Goal: Information Seeking & Learning: Learn about a topic

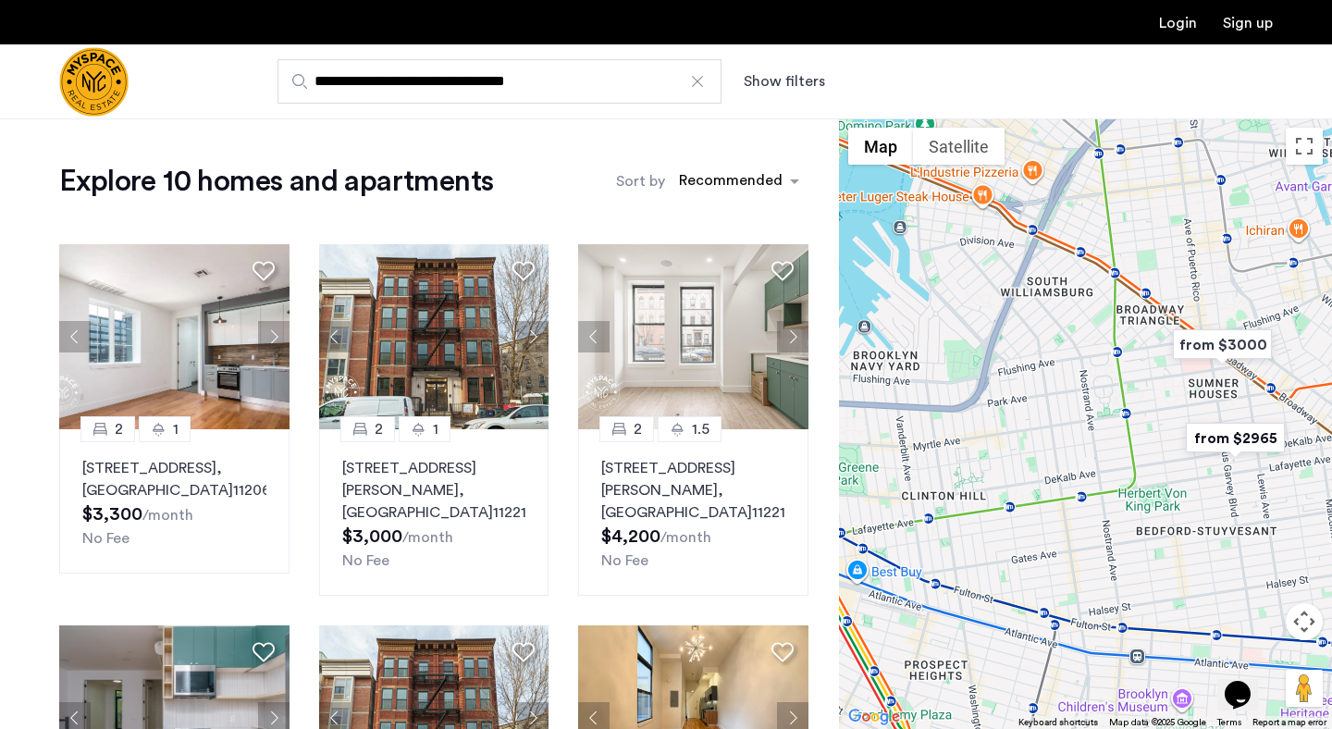
drag, startPoint x: 927, startPoint y: 252, endPoint x: 1175, endPoint y: 328, distance: 259.5
click at [1175, 328] on div at bounding box center [1085, 423] width 493 height 610
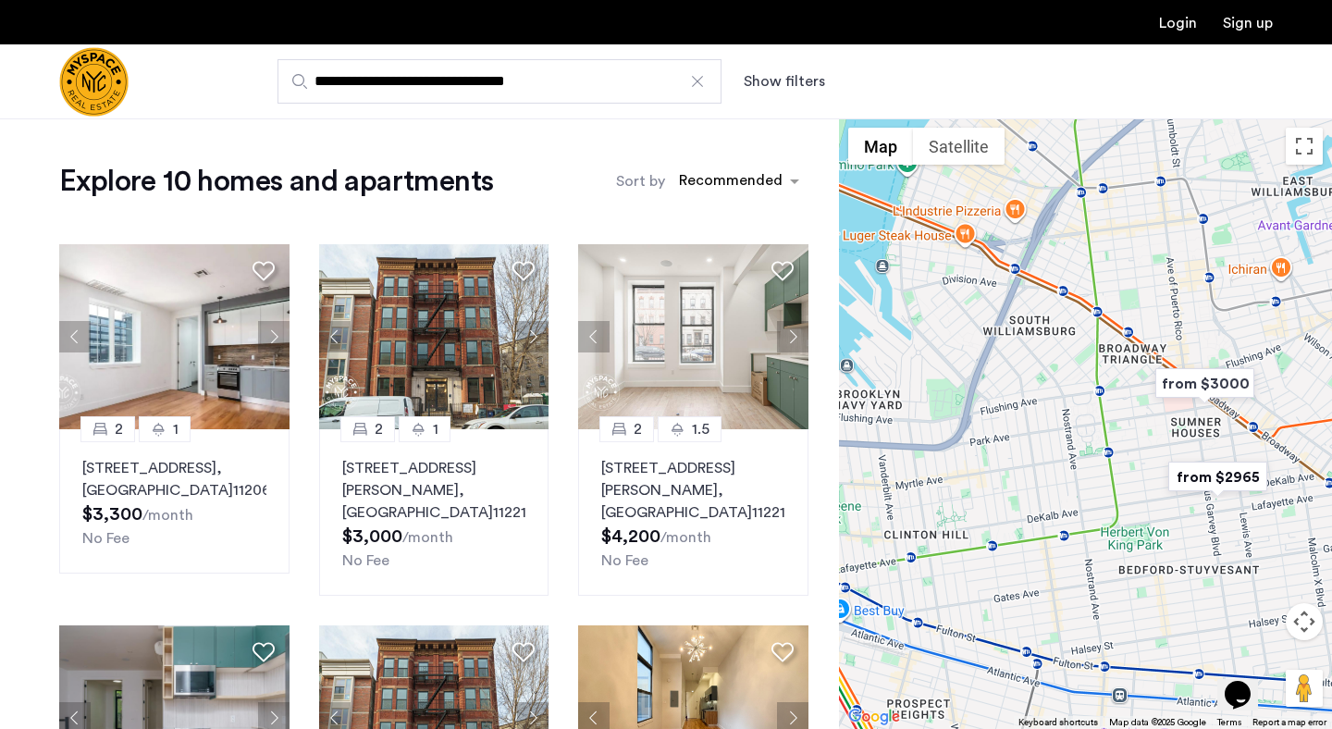
click at [710, 83] on input "**********" at bounding box center [499, 81] width 444 height 44
click at [698, 83] on div at bounding box center [697, 81] width 18 height 18
click at [698, 83] on input "**********" at bounding box center [499, 81] width 444 height 44
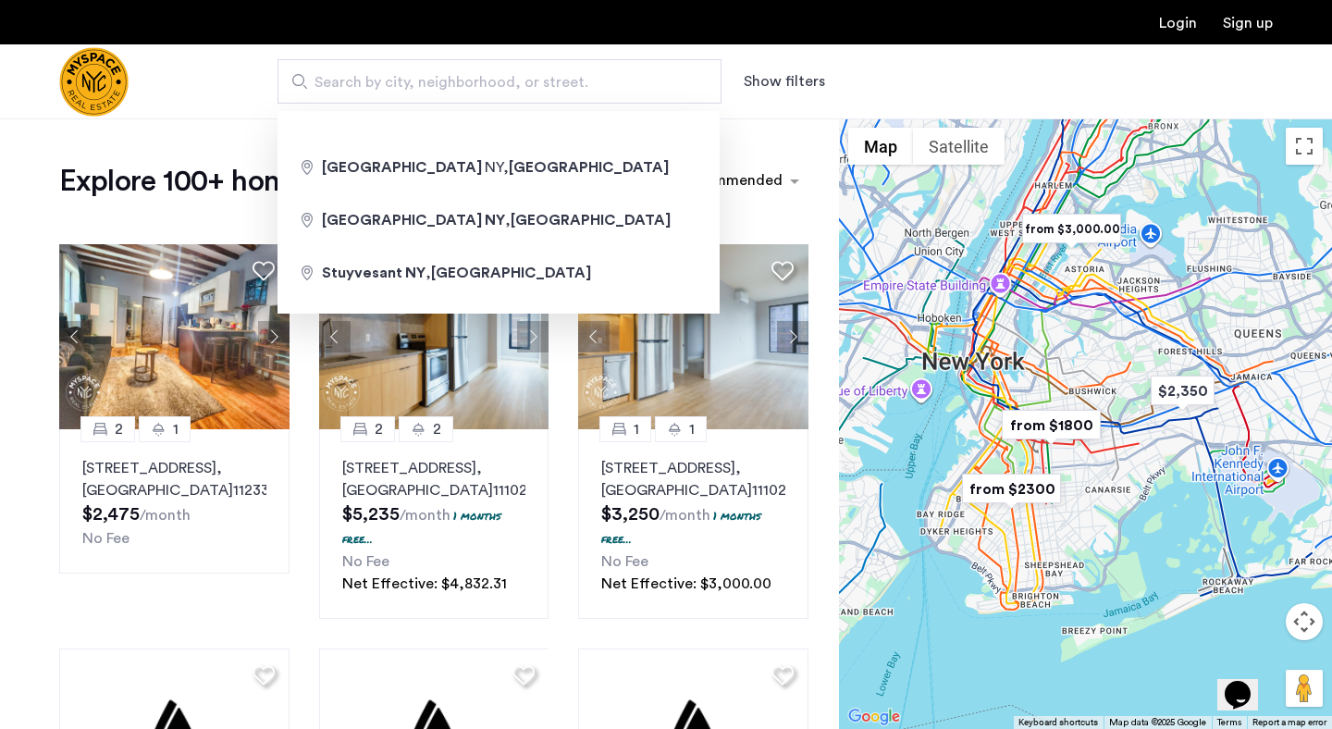
click at [1089, 325] on div at bounding box center [1085, 423] width 493 height 610
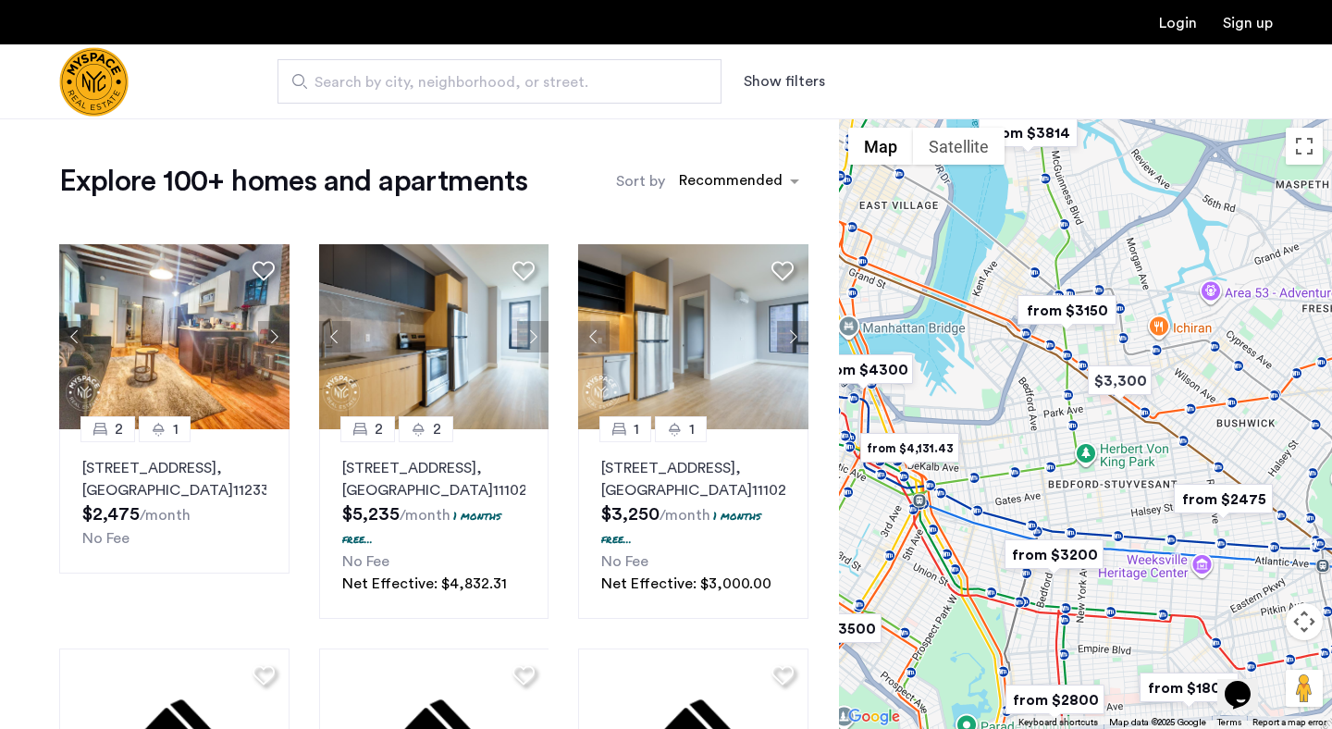
click at [1082, 308] on img "from $3150" at bounding box center [1067, 310] width 114 height 42
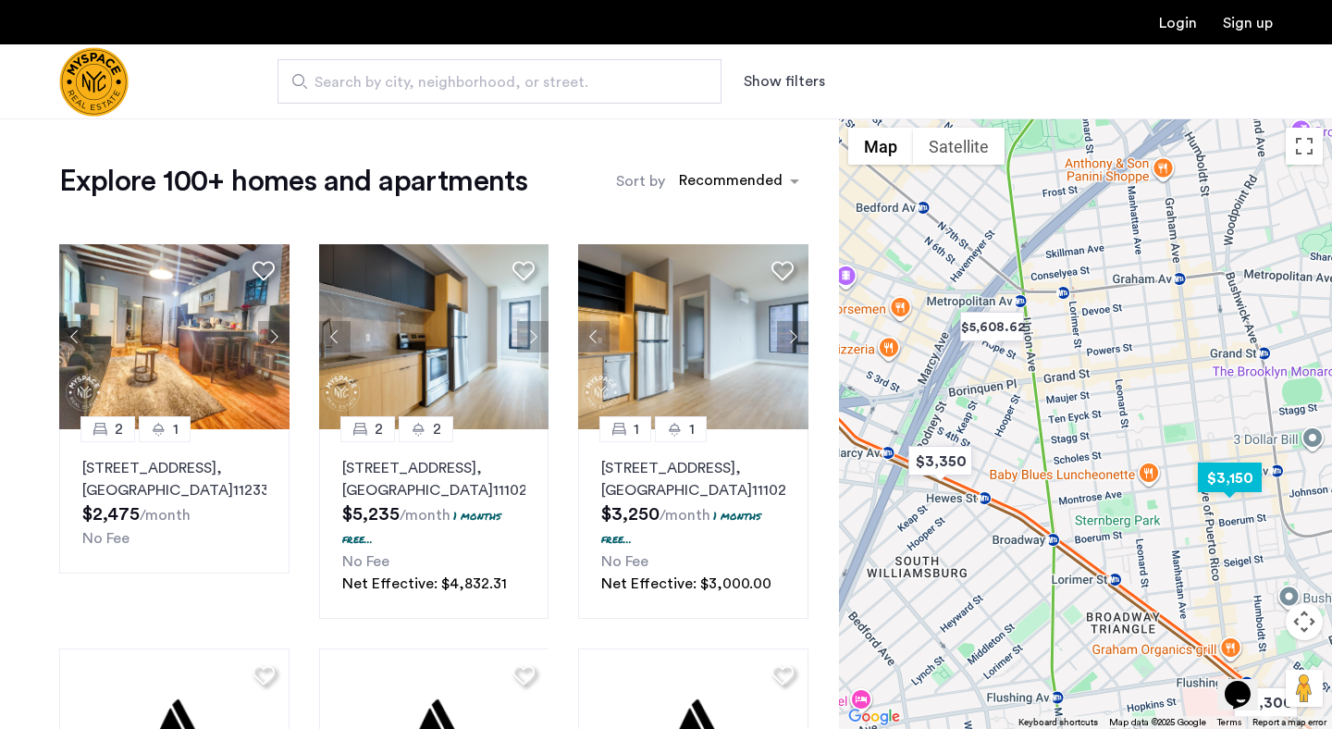
click at [1225, 481] on img "$3,150" at bounding box center [1229, 478] width 79 height 42
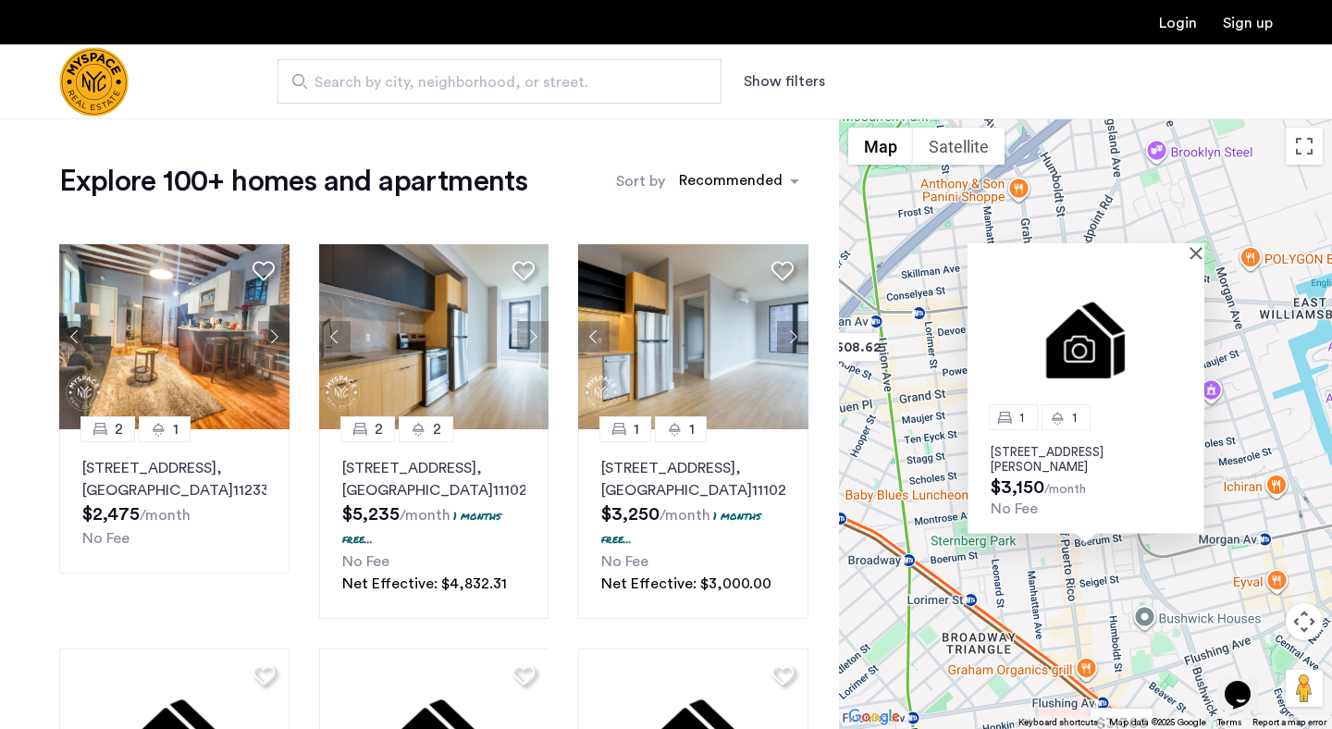
click at [1052, 449] on p "197 Johnson Ave, Unit 4A, Brooklyn, NY 11206" at bounding box center [1086, 460] width 191 height 30
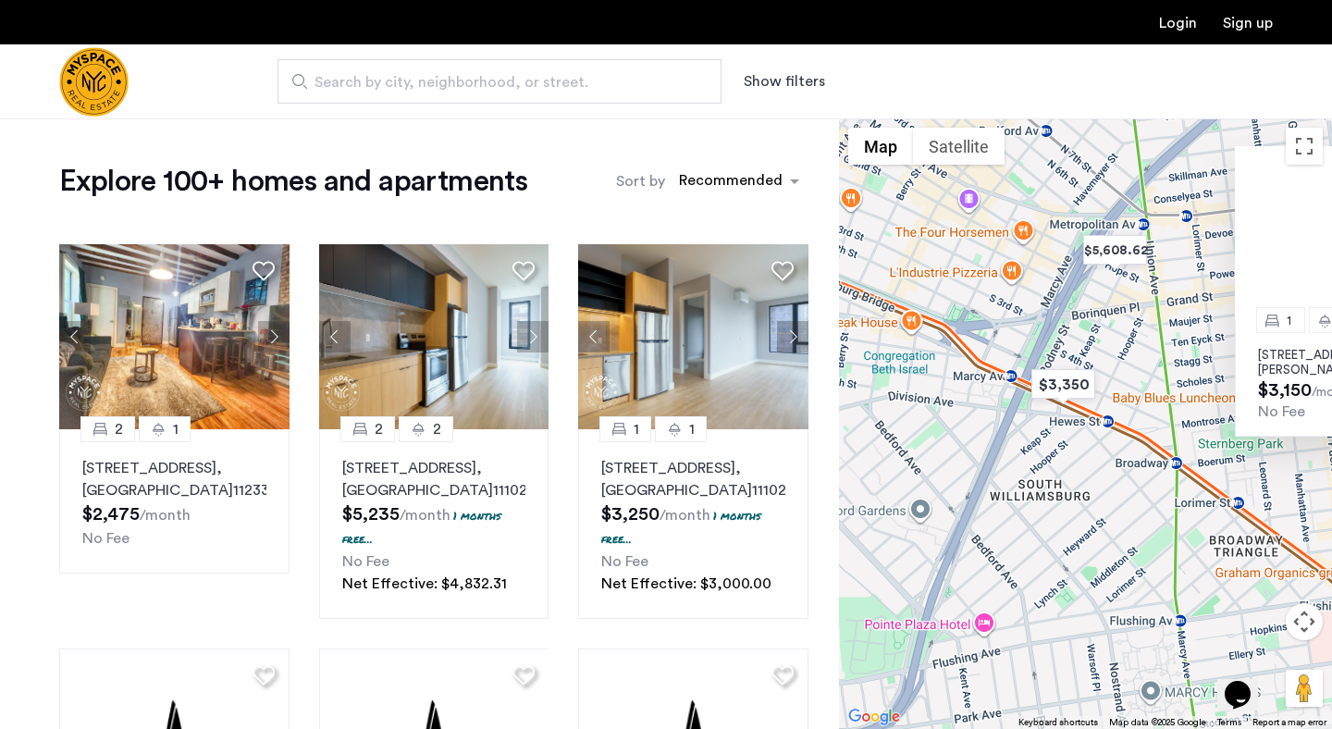
drag, startPoint x: 942, startPoint y: 594, endPoint x: 1252, endPoint y: 486, distance: 328.2
click at [1252, 486] on div "1 1 197 Johnson Ave, Unit 4A, Brooklyn, NY 11206 $3,150 /month No Fee" at bounding box center [1085, 423] width 493 height 610
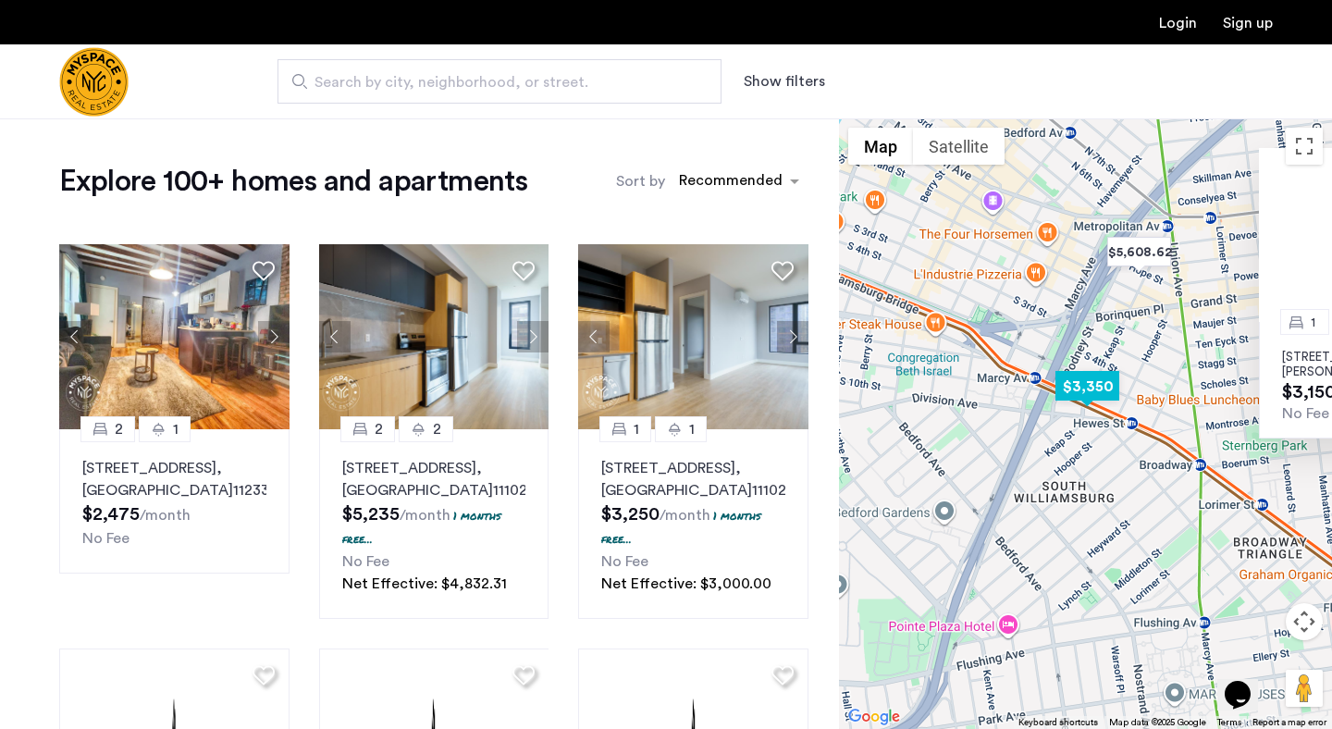
click at [1081, 384] on img "$3,350" at bounding box center [1087, 386] width 79 height 42
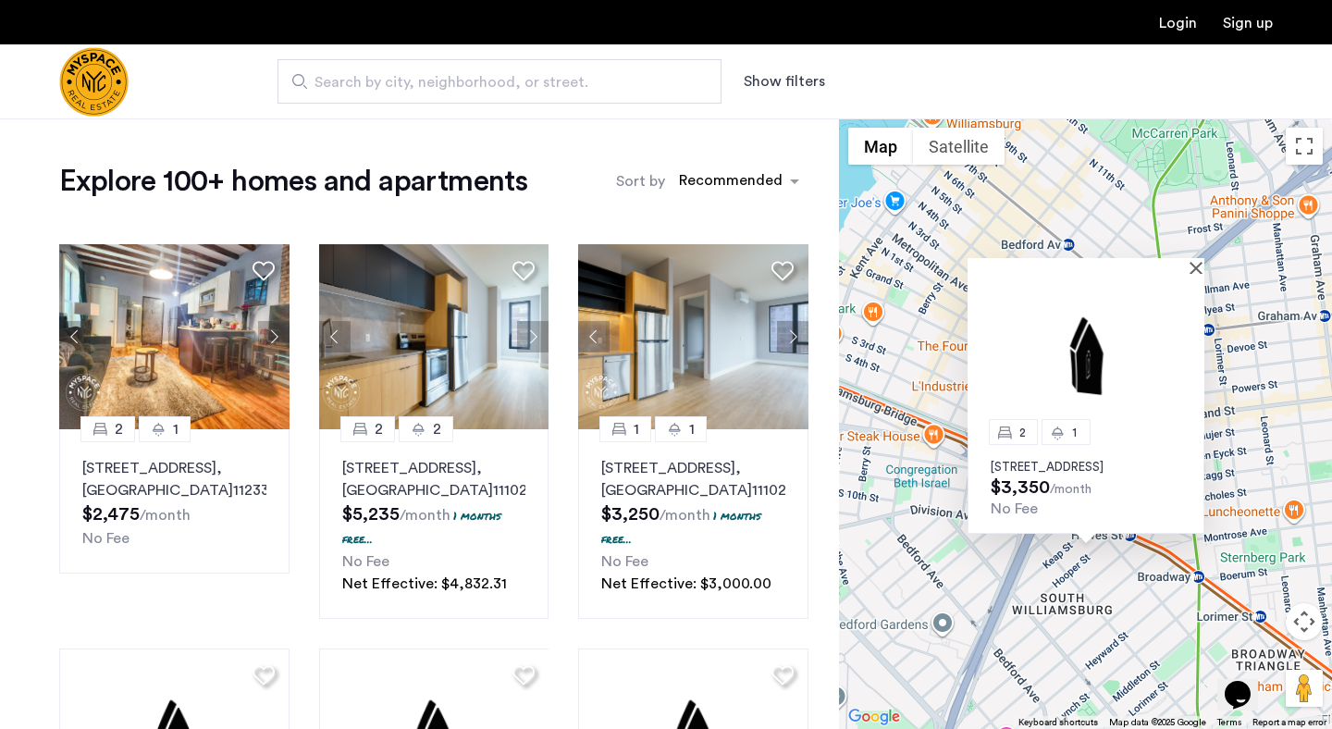
click at [939, 289] on div "2 1 360 Broadway, Unit 2R, Brooklyn, NY 11211 $3,350 /month No Fee" at bounding box center [1085, 423] width 493 height 610
click at [1200, 261] on button "Close" at bounding box center [1199, 267] width 13 height 13
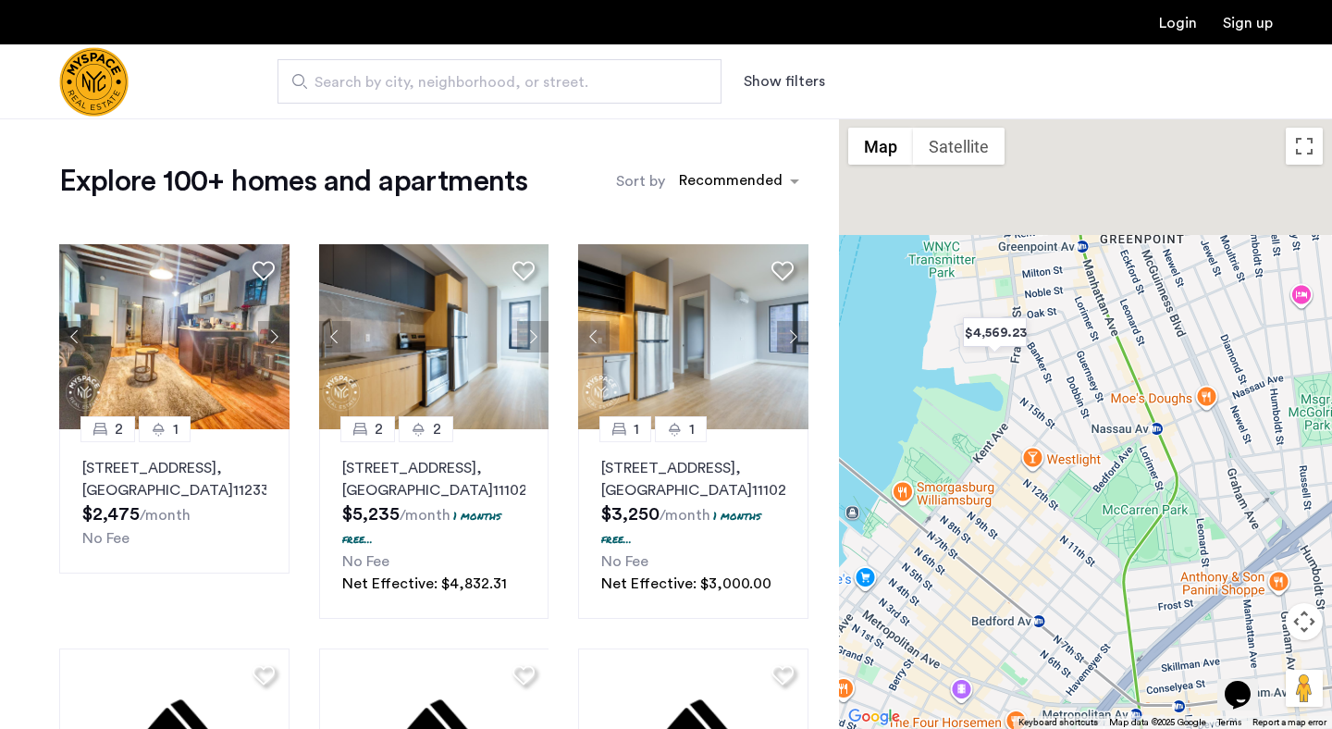
drag, startPoint x: 1230, startPoint y: 317, endPoint x: 1194, endPoint y: 706, distance: 390.1
click at [1194, 707] on div at bounding box center [1085, 423] width 493 height 610
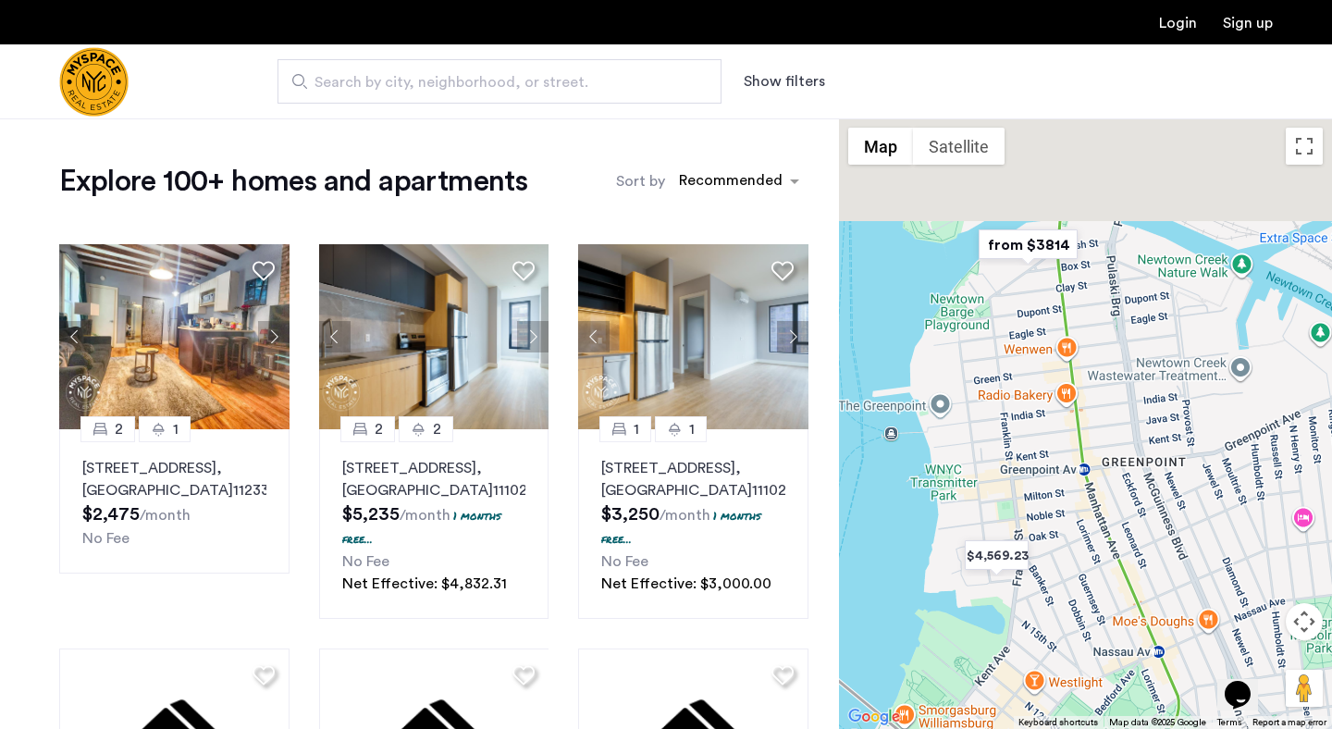
drag, startPoint x: 1126, startPoint y: 306, endPoint x: 1126, endPoint y: 546, distance: 239.5
click at [1126, 546] on div at bounding box center [1085, 423] width 493 height 610
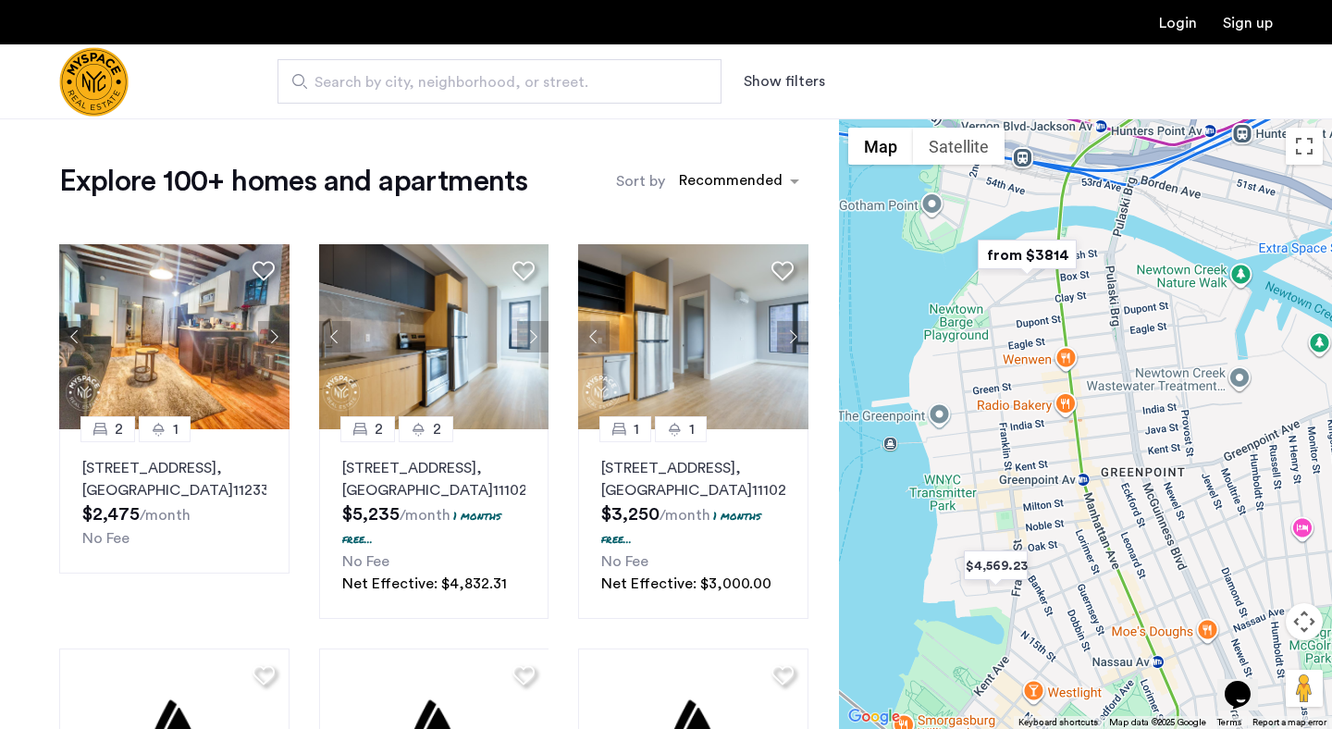
click at [939, 0] on html "Login Sign up Search by city, neighborhood, or street. Show filters Price Fee A…" at bounding box center [666, 364] width 1332 height 729
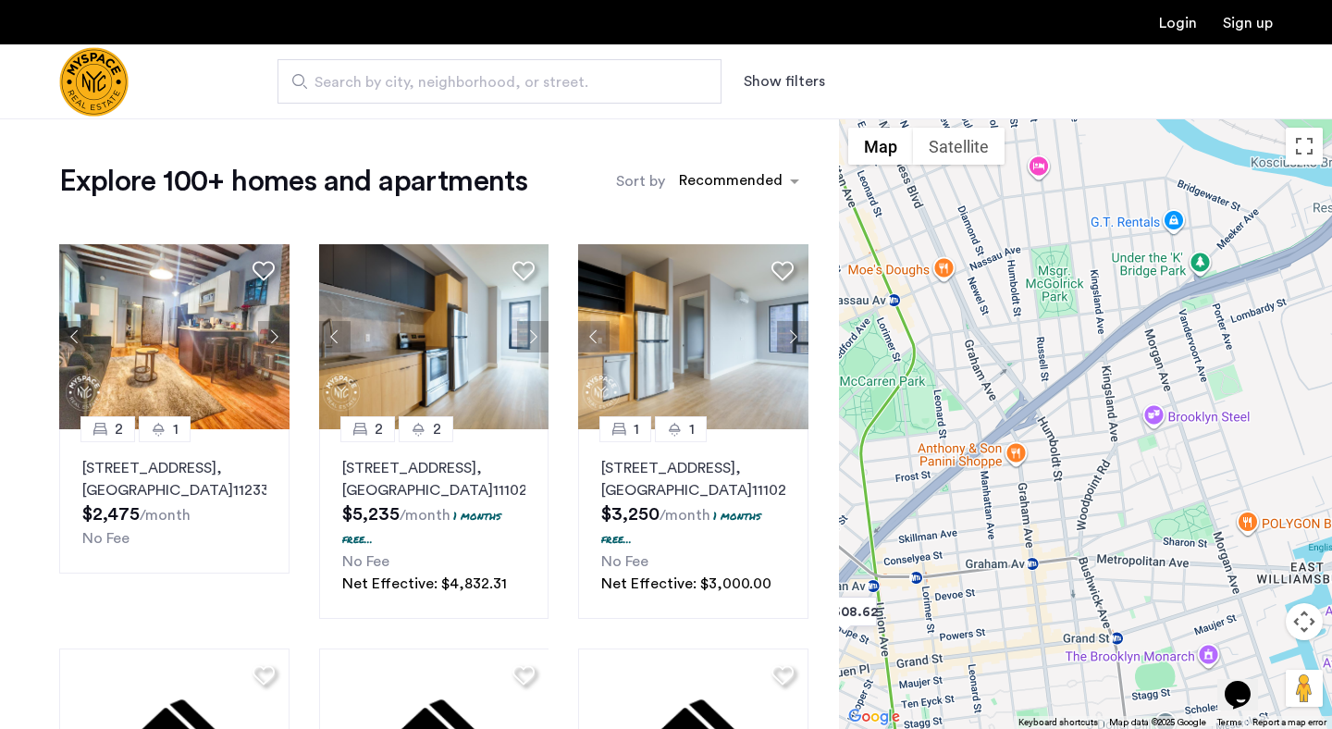
drag, startPoint x: 1120, startPoint y: 301, endPoint x: 851, endPoint y: -67, distance: 456.0
click at [851, 0] on html "Login Sign up Search by city, neighborhood, or street. Show filters Price Fee A…" at bounding box center [666, 364] width 1332 height 729
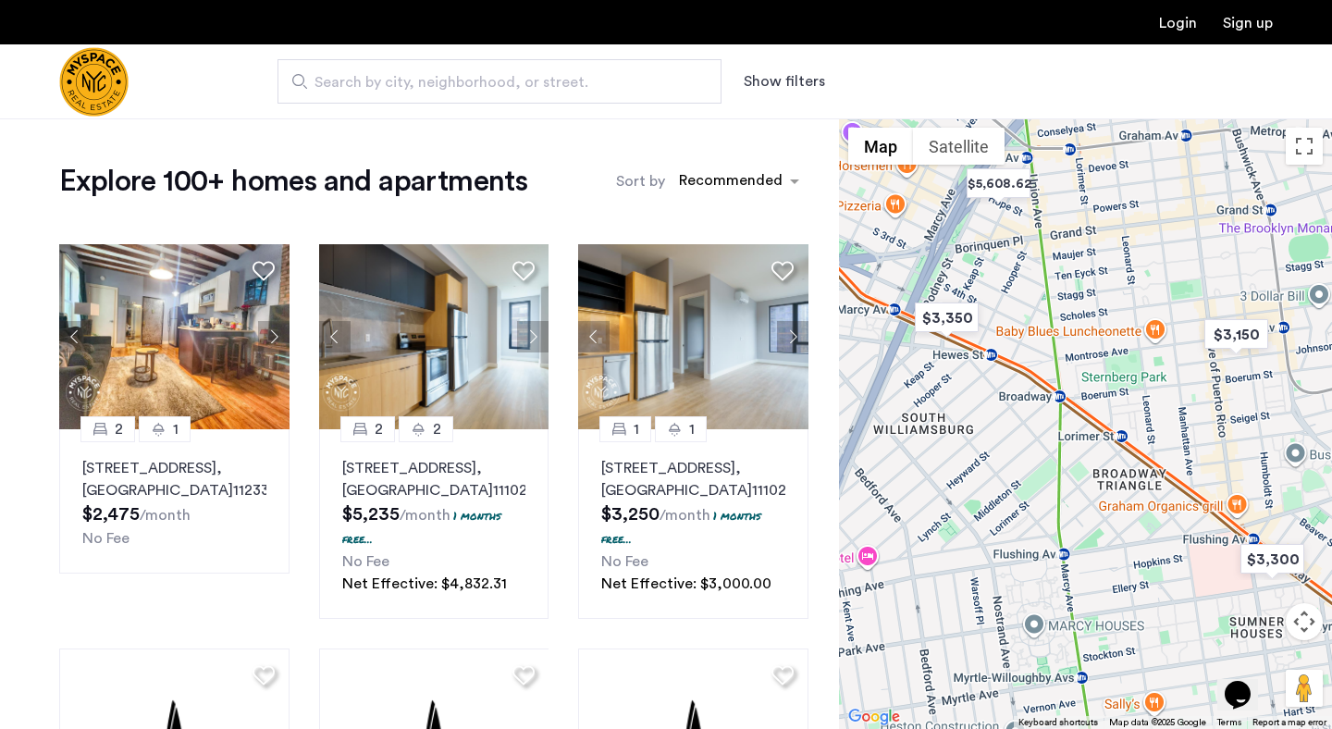
drag, startPoint x: 983, startPoint y: 422, endPoint x: 1137, endPoint y: -11, distance: 459.2
click at [1137, 0] on html "Login Sign up Search by city, neighborhood, or street. Show filters Price Fee A…" at bounding box center [666, 364] width 1332 height 729
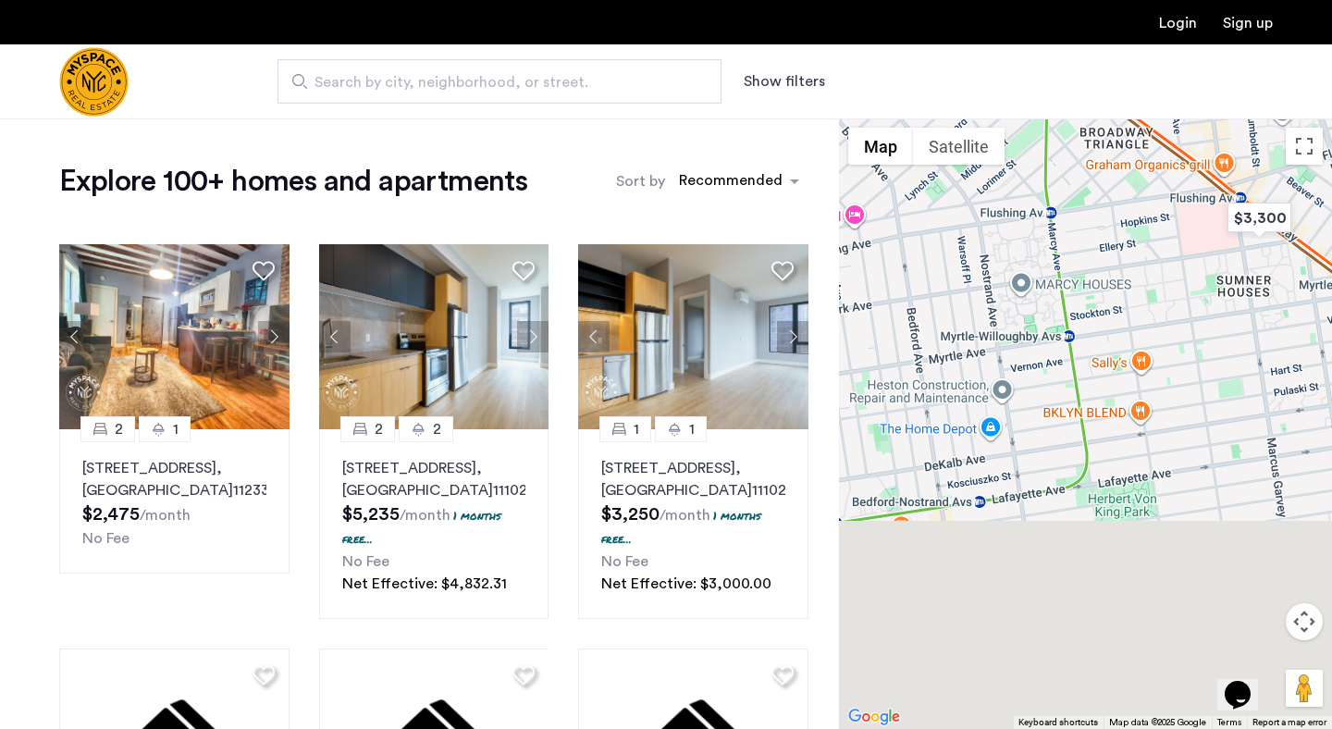
drag, startPoint x: 1130, startPoint y: 446, endPoint x: 1119, endPoint y: 99, distance: 347.0
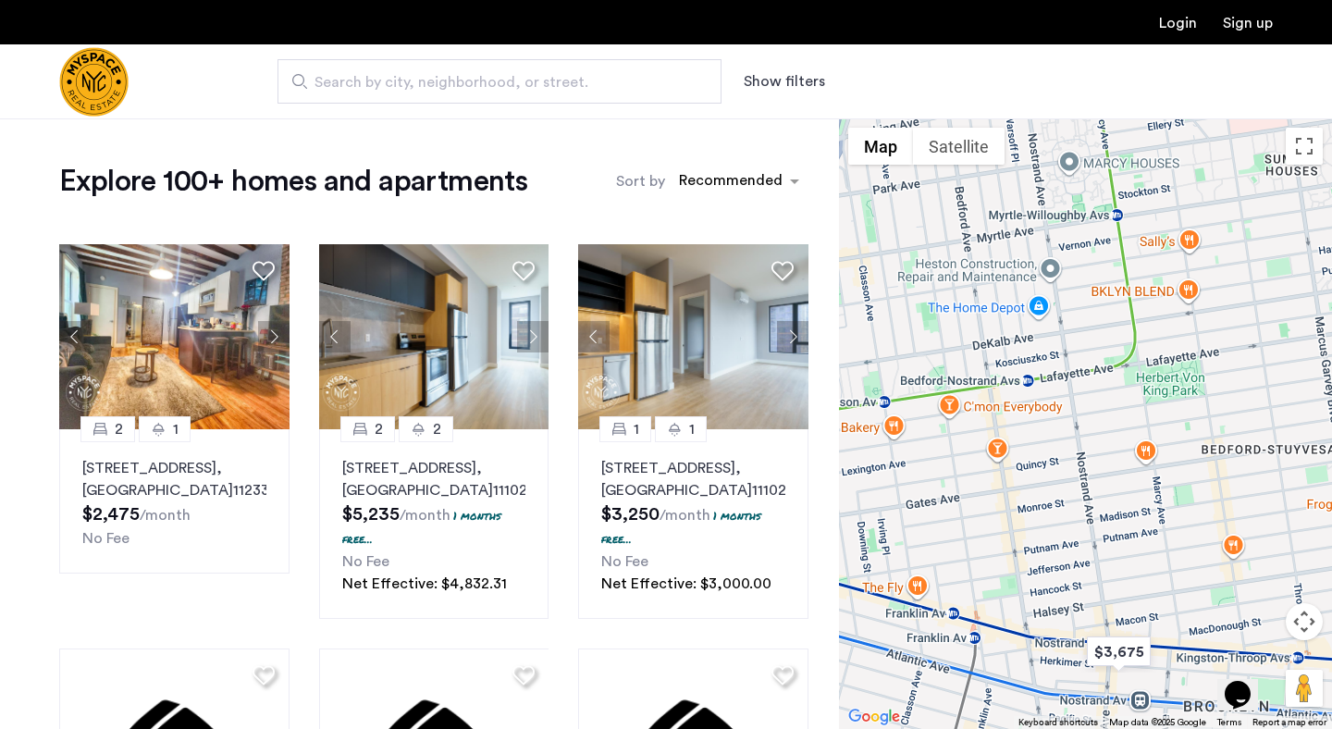
drag, startPoint x: 1056, startPoint y: 469, endPoint x: 1072, endPoint y: 338, distance: 132.3
click at [1072, 338] on div at bounding box center [1085, 423] width 493 height 610
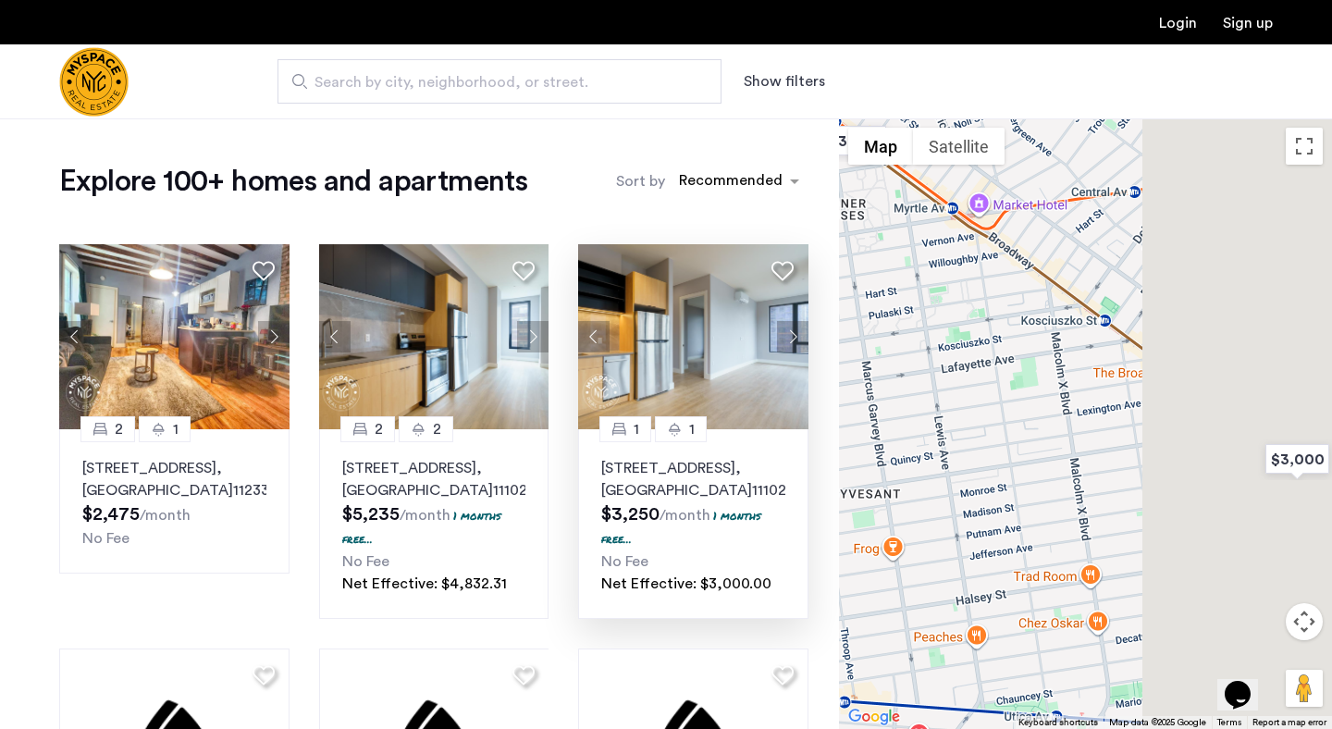
drag, startPoint x: 1116, startPoint y: 506, endPoint x: 650, endPoint y: 565, distance: 469.9
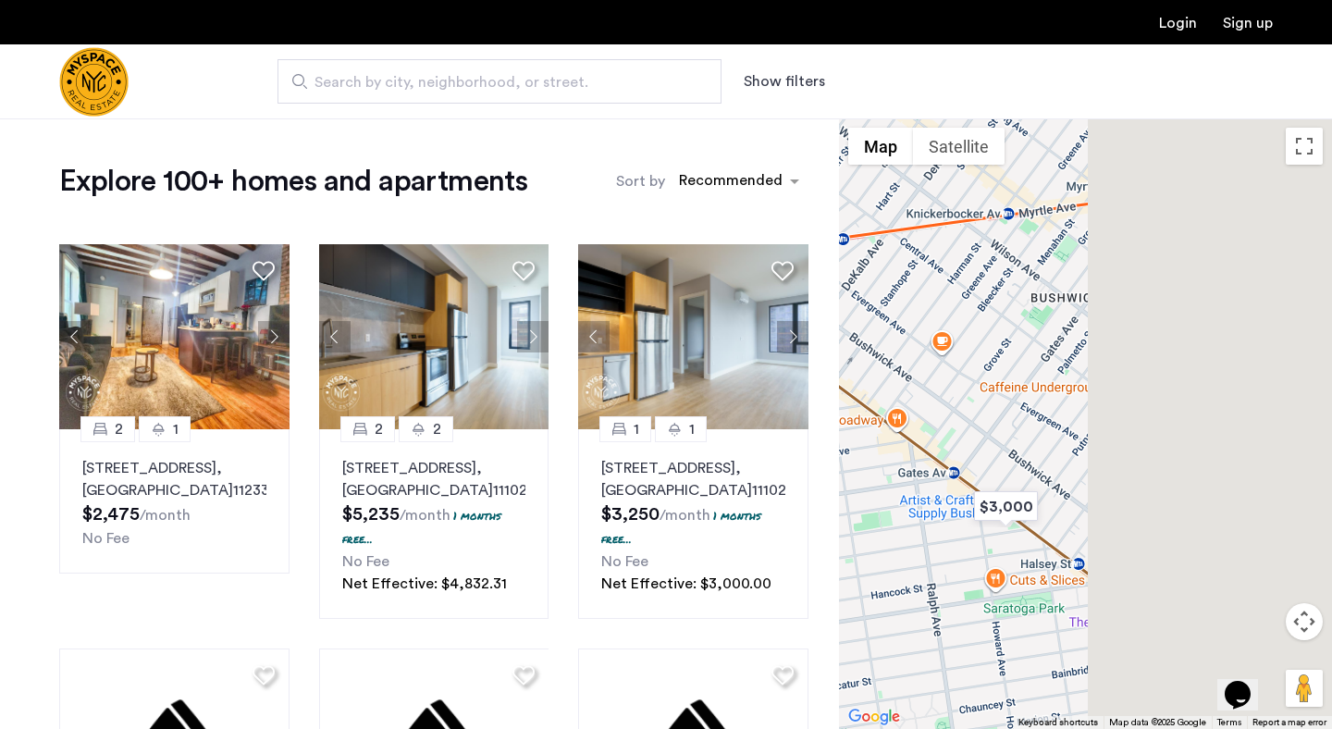
drag, startPoint x: 1133, startPoint y: 356, endPoint x: 848, endPoint y: 391, distance: 287.0
click at [848, 391] on div at bounding box center [1085, 423] width 493 height 610
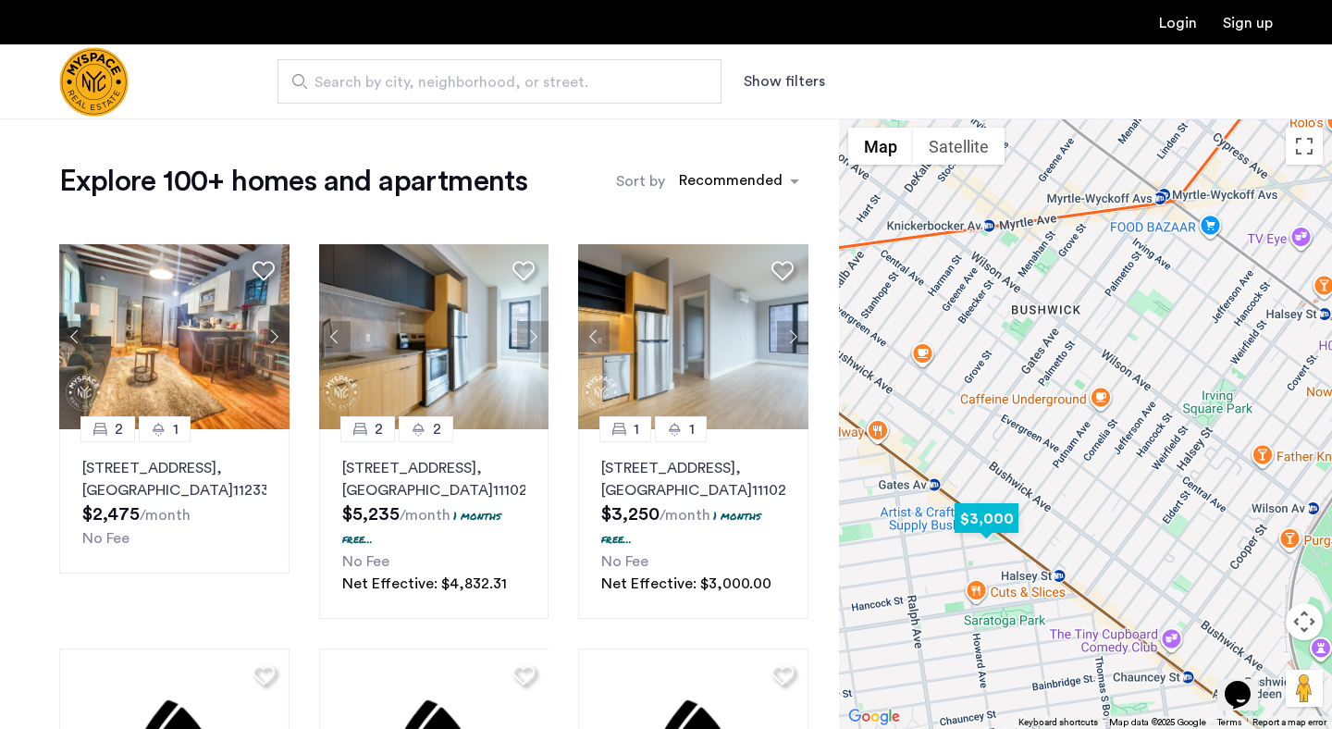
click at [982, 511] on img "$3,000" at bounding box center [986, 519] width 79 height 42
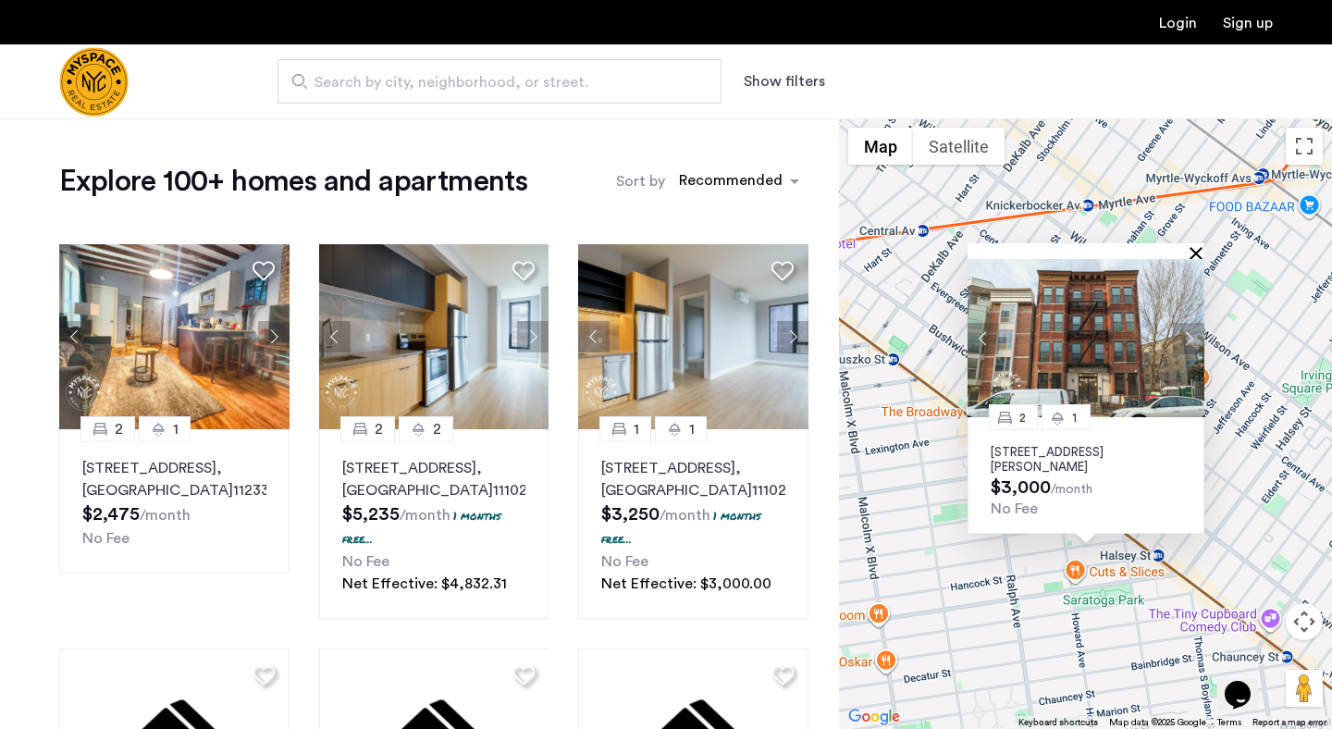
click at [1193, 251] on button "Close" at bounding box center [1199, 252] width 13 height 13
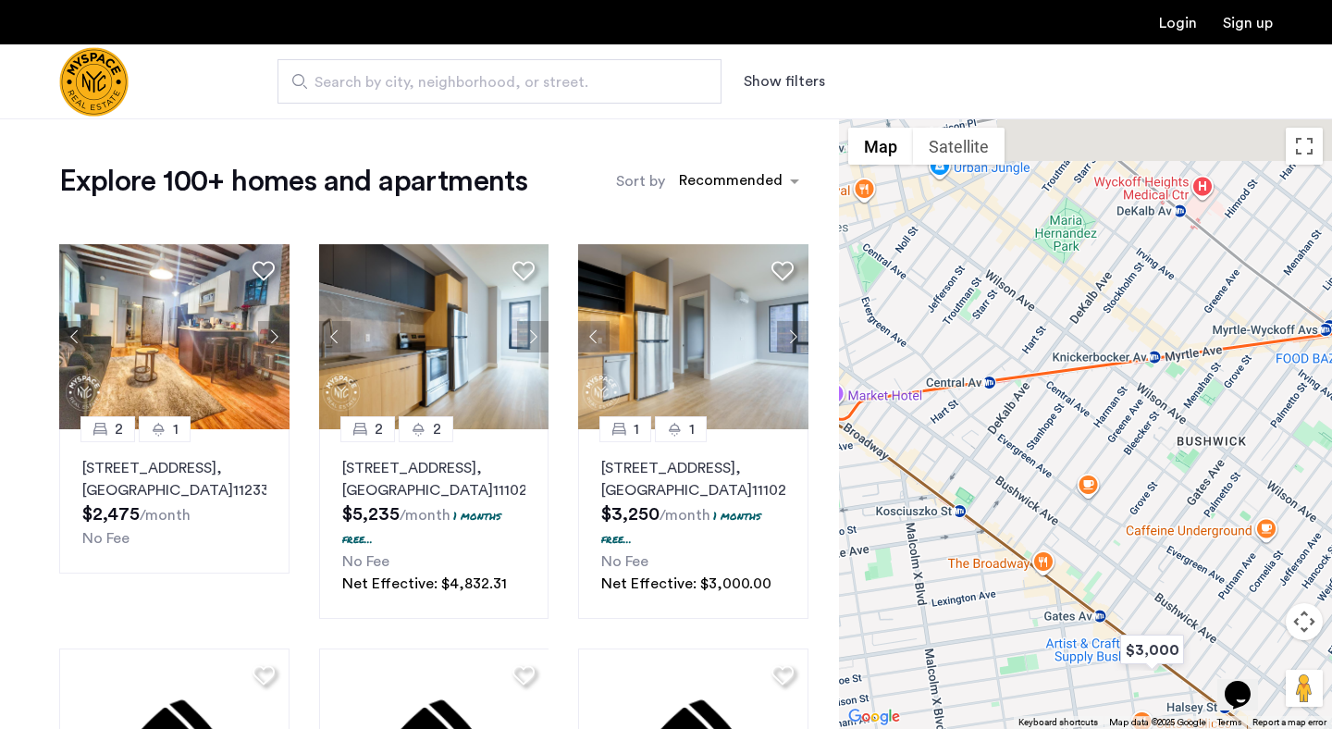
drag, startPoint x: 1071, startPoint y: 281, endPoint x: 1101, endPoint y: 458, distance: 179.3
click at [1105, 458] on div at bounding box center [1085, 423] width 493 height 610
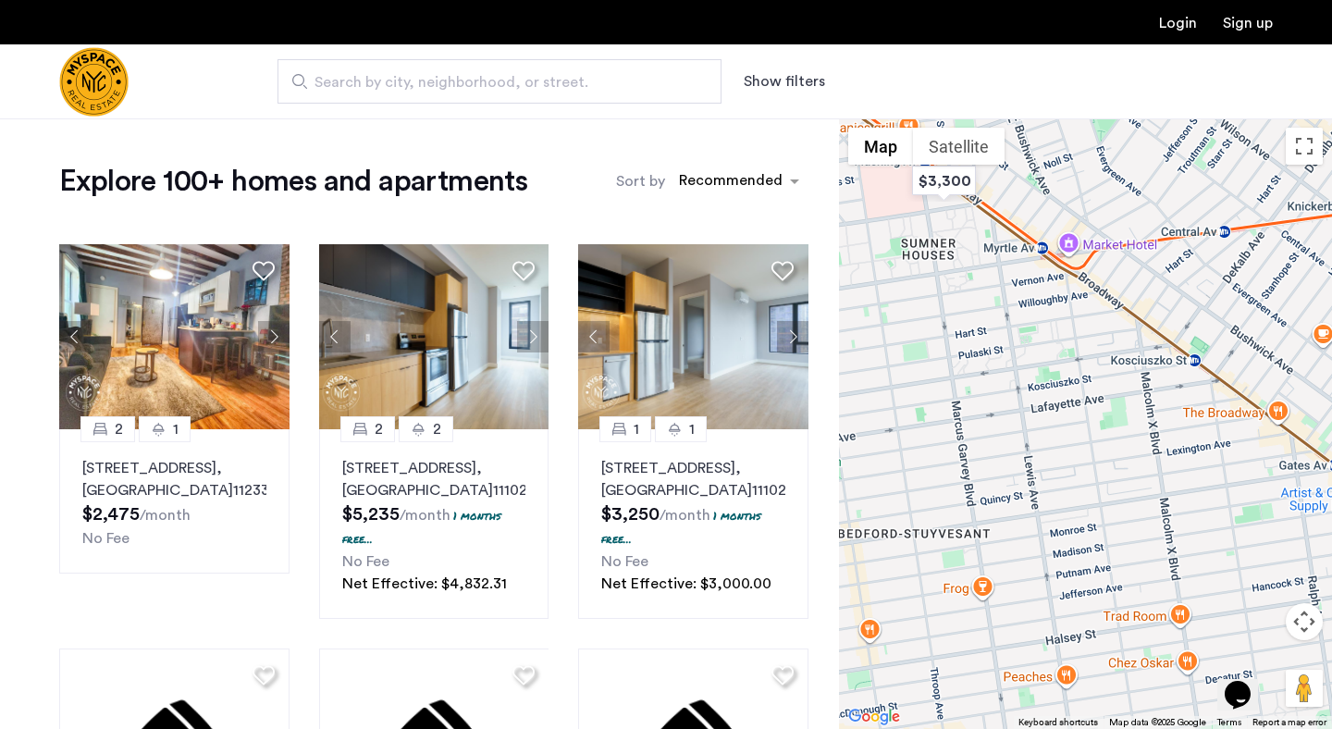
drag, startPoint x: 1031, startPoint y: 442, endPoint x: 1328, endPoint y: 250, distance: 353.7
click at [1331, 251] on div at bounding box center [1085, 423] width 493 height 610
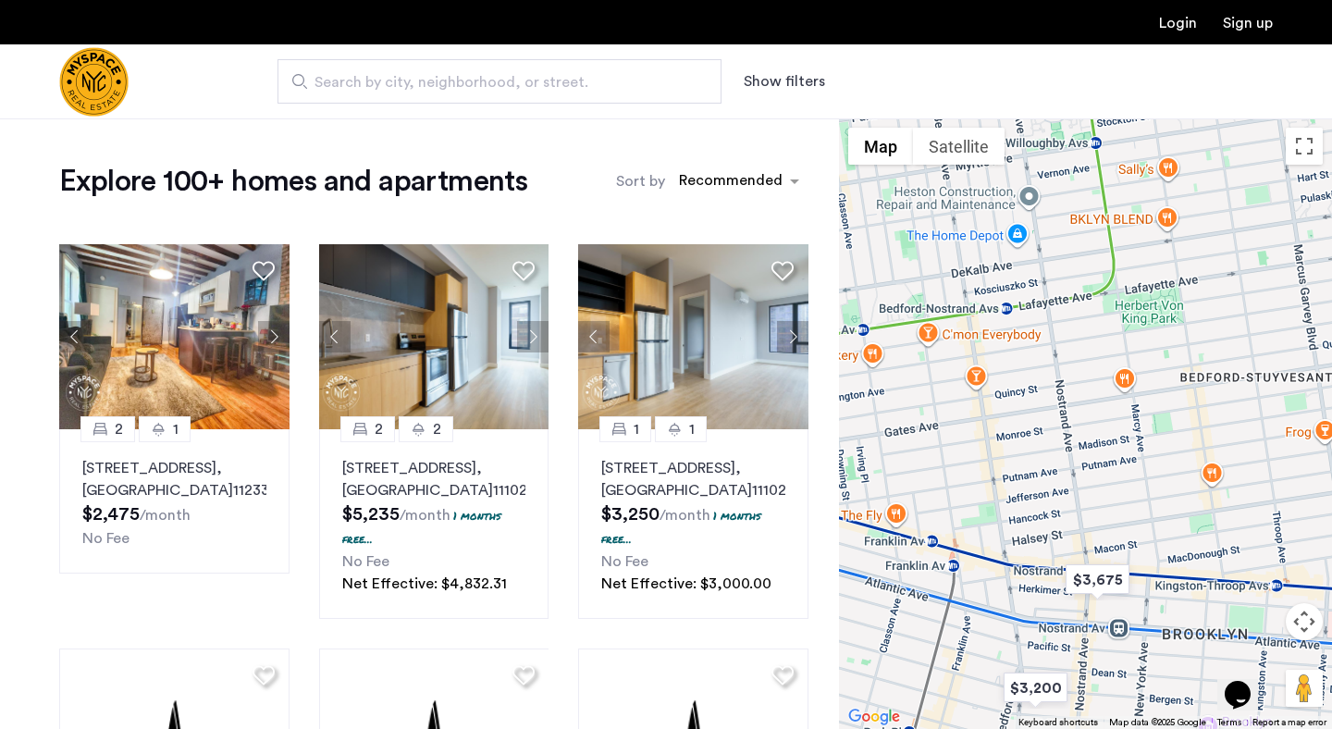
drag, startPoint x: 980, startPoint y: 283, endPoint x: 1324, endPoint y: 128, distance: 377.5
click at [1327, 128] on div at bounding box center [1085, 423] width 493 height 610
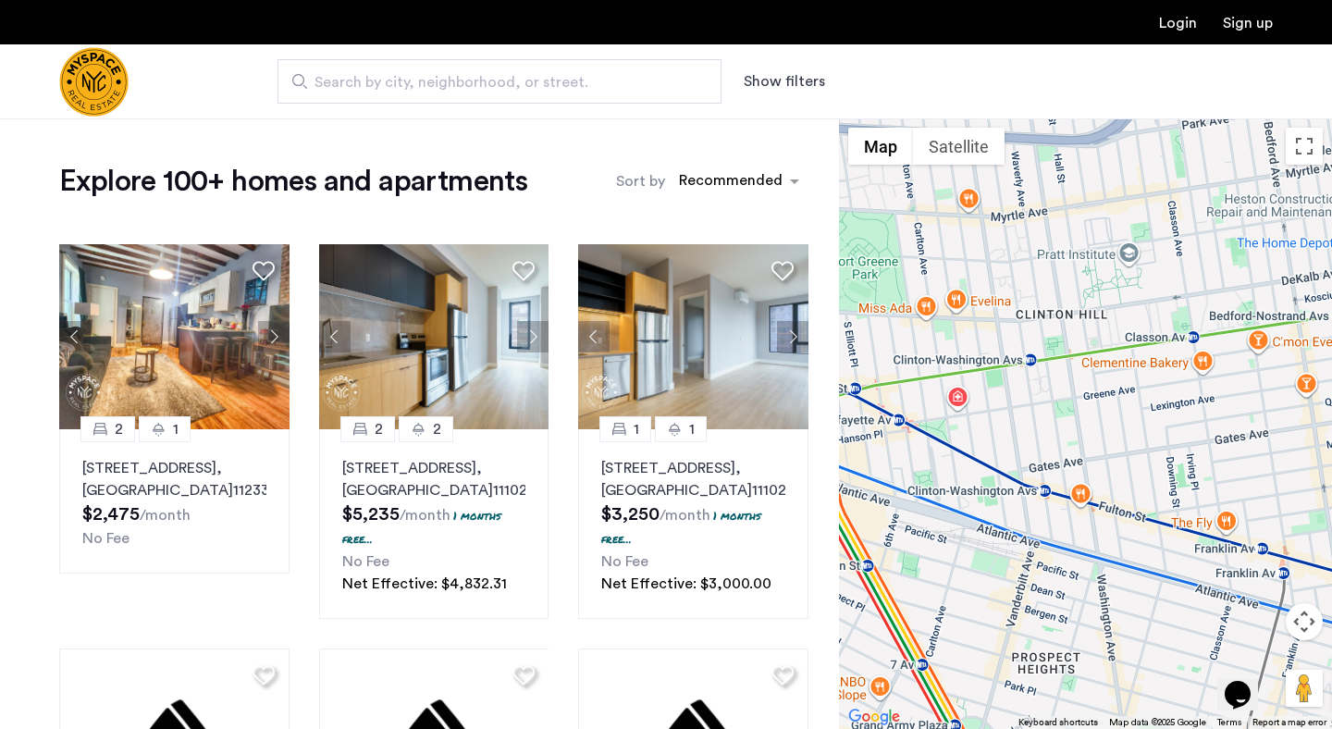
drag, startPoint x: 991, startPoint y: 431, endPoint x: 1309, endPoint y: 430, distance: 318.1
click at [1315, 433] on div at bounding box center [1085, 423] width 493 height 610
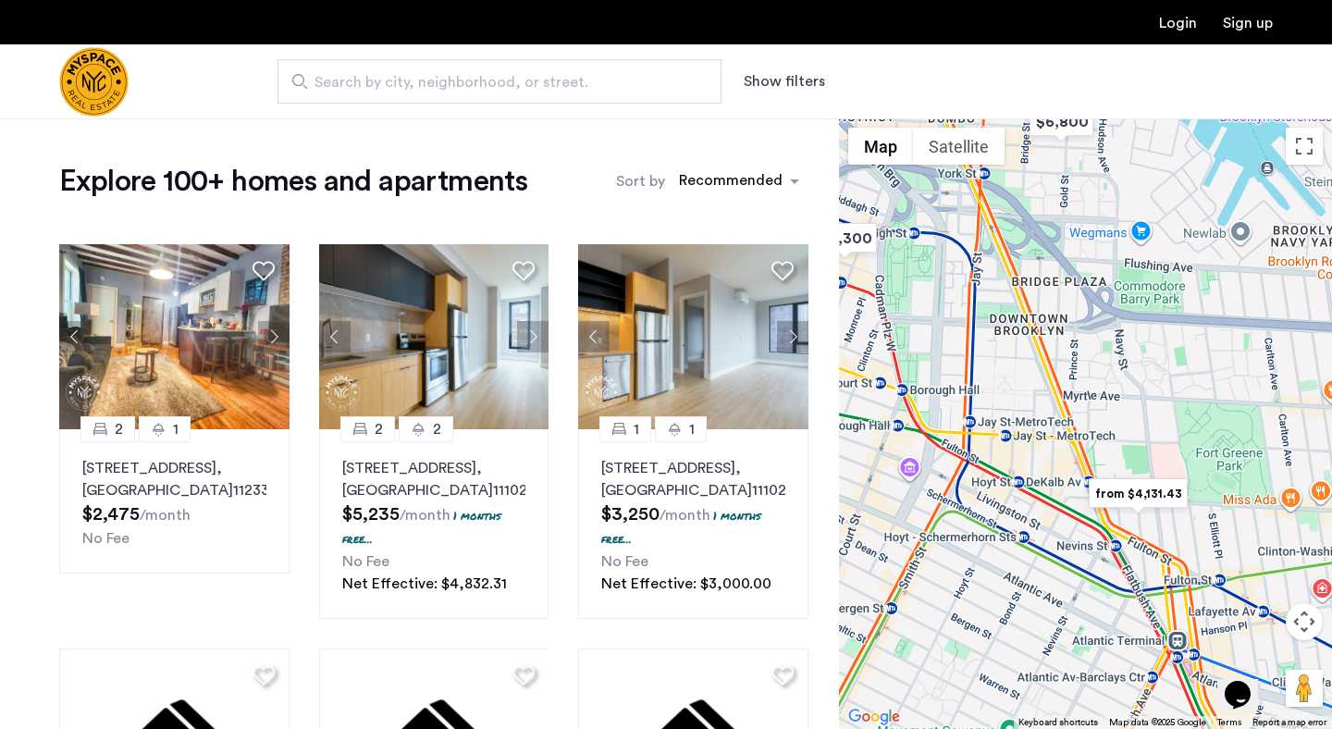
drag, startPoint x: 931, startPoint y: 386, endPoint x: 1325, endPoint y: 579, distance: 438.8
click at [1325, 579] on div at bounding box center [1085, 423] width 493 height 610
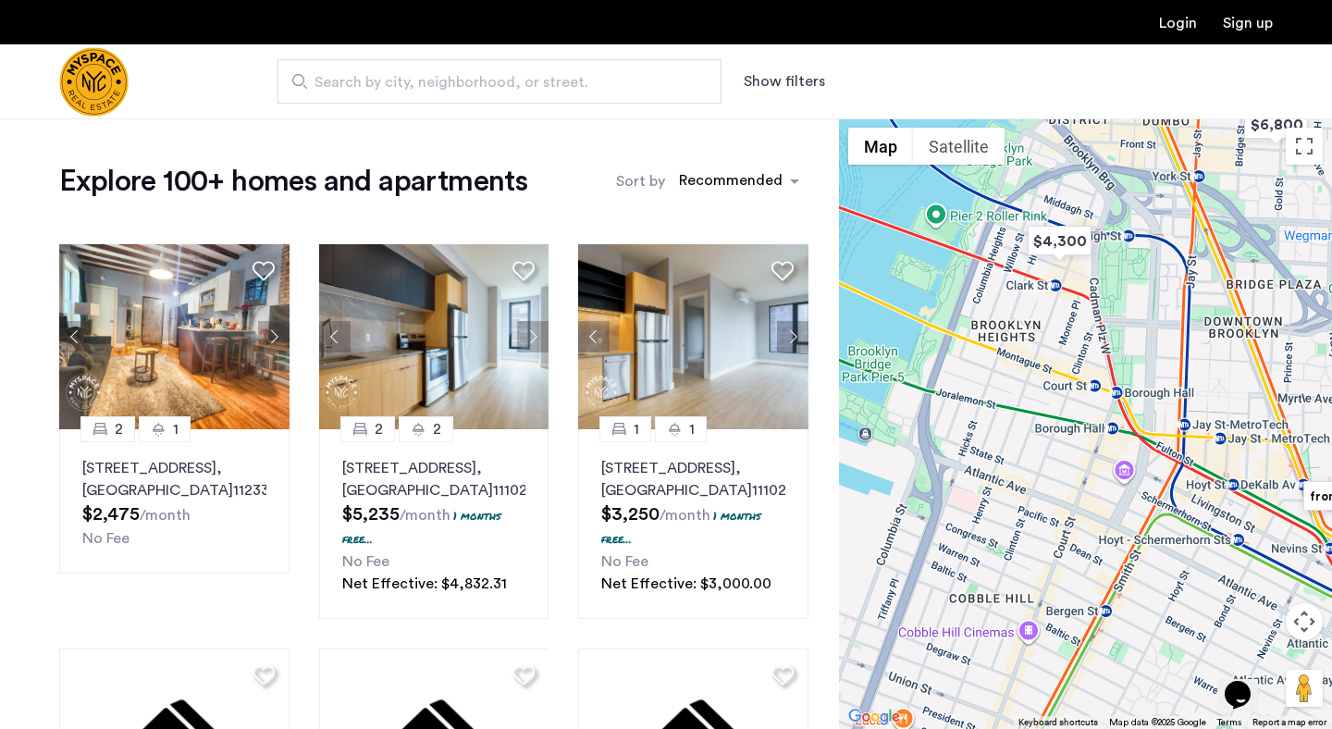
drag, startPoint x: 1078, startPoint y: 394, endPoint x: 1321, endPoint y: 408, distance: 242.7
click at [1321, 408] on div at bounding box center [1085, 423] width 493 height 610
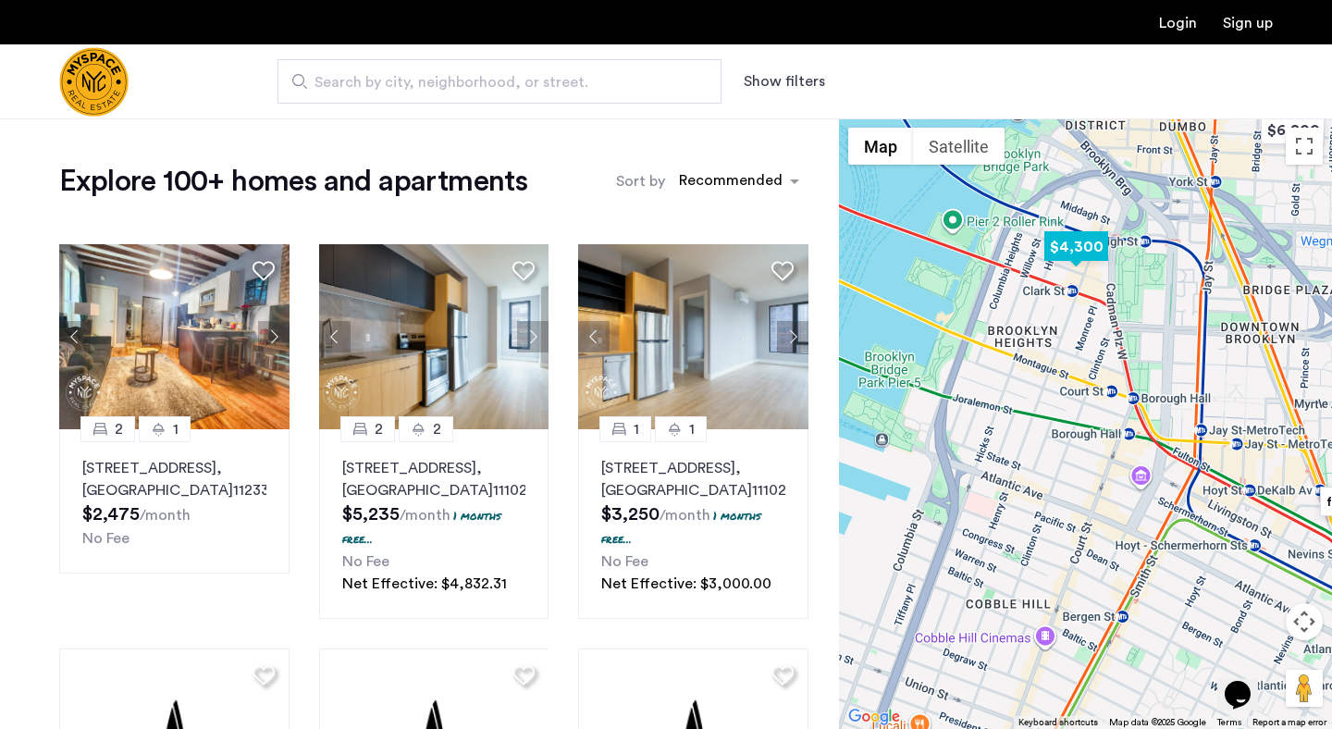
click at [1091, 252] on img "$4,300" at bounding box center [1076, 247] width 79 height 42
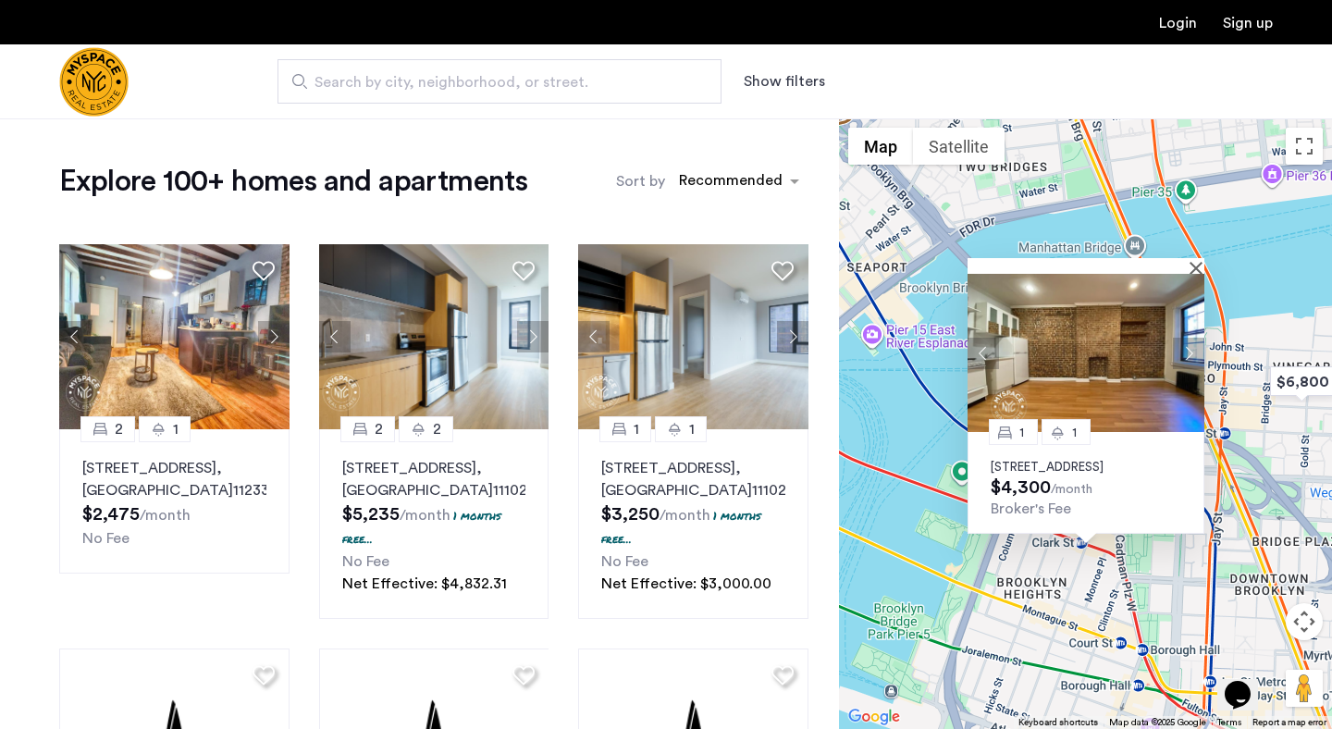
click at [1187, 258] on div at bounding box center [1079, 266] width 224 height 16
click at [1191, 258] on div at bounding box center [1085, 266] width 237 height 16
click at [1202, 261] on button "Close" at bounding box center [1199, 267] width 13 height 13
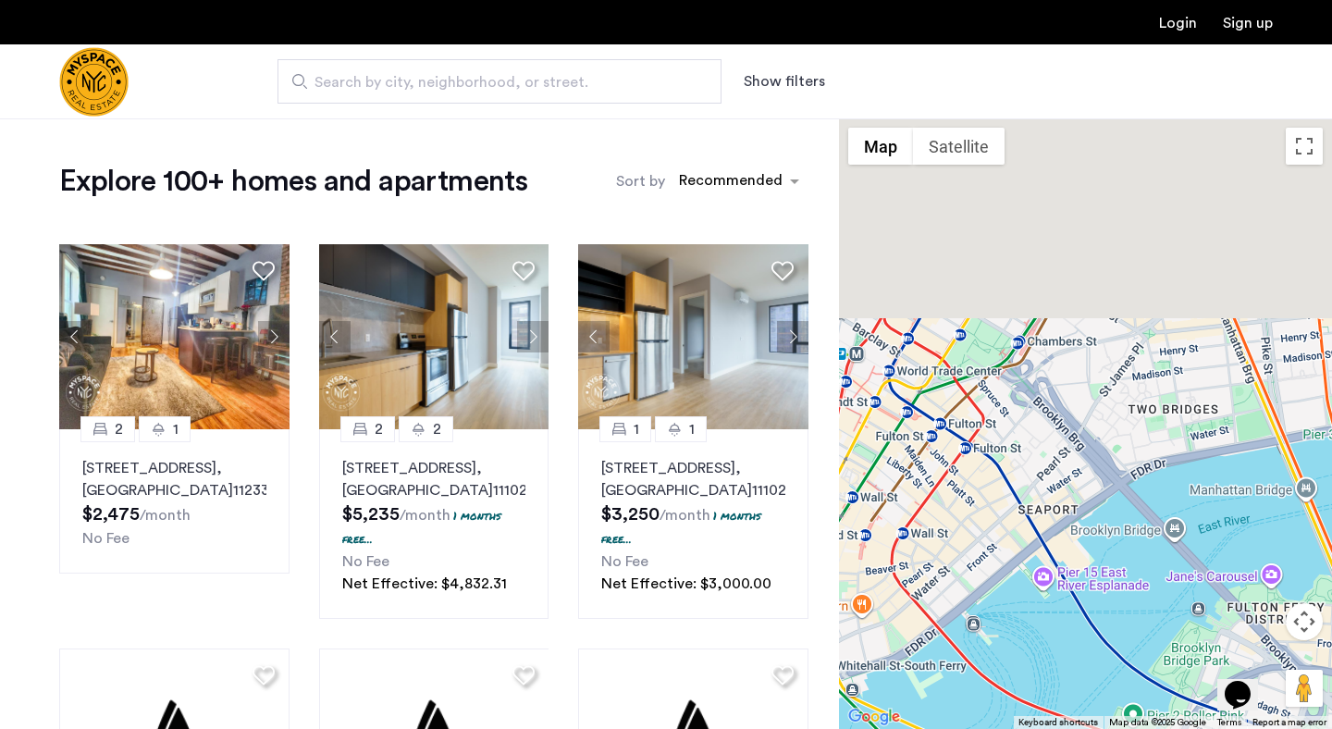
drag, startPoint x: 1077, startPoint y: 224, endPoint x: 1250, endPoint y: 471, distance: 302.0
click at [1250, 473] on div at bounding box center [1085, 423] width 493 height 610
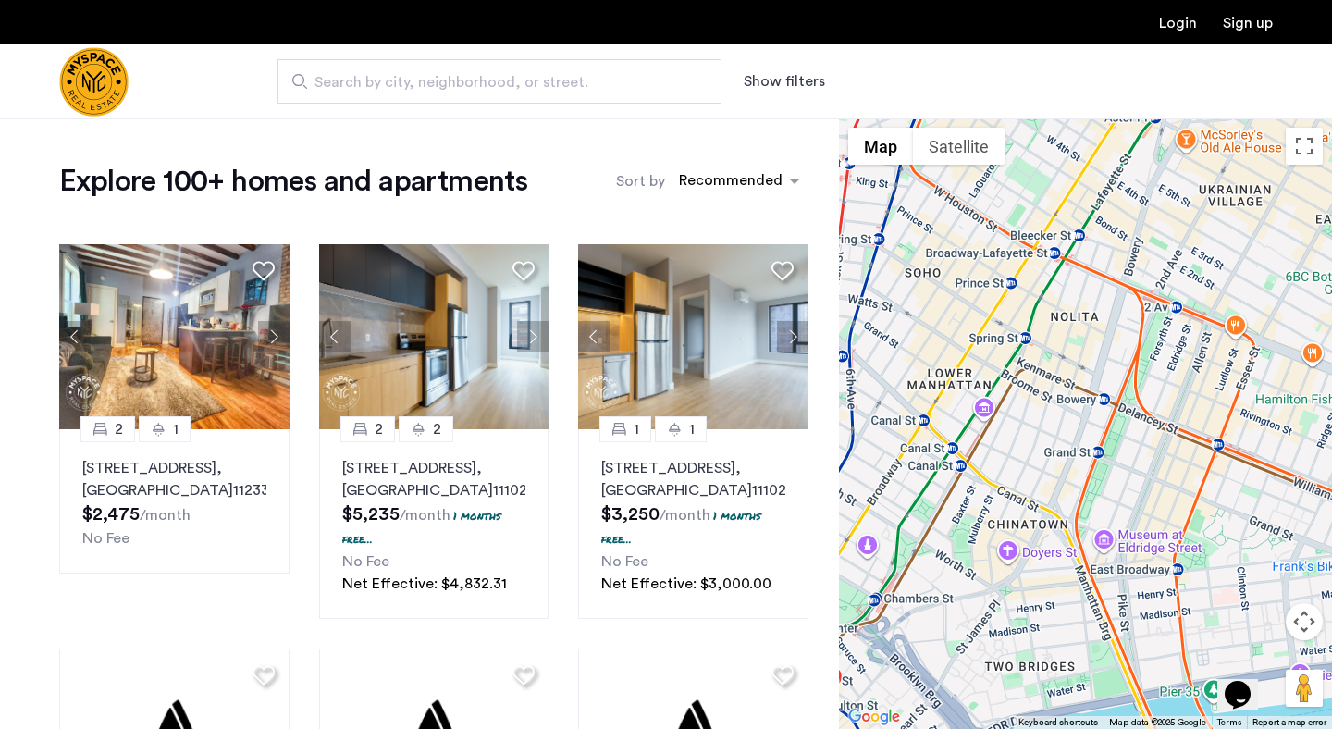
drag, startPoint x: 1191, startPoint y: 289, endPoint x: 1045, endPoint y: 542, distance: 292.5
click at [1045, 543] on div at bounding box center [1085, 423] width 493 height 610
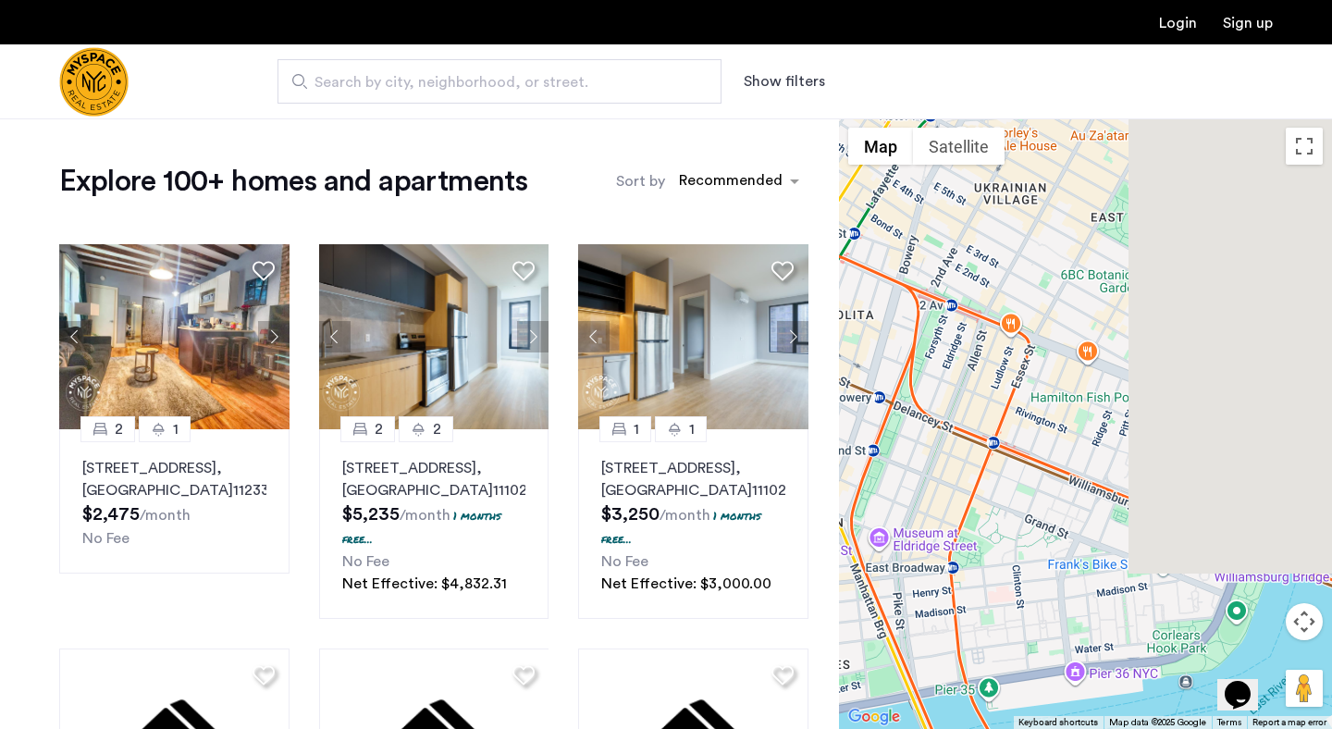
drag, startPoint x: 1162, startPoint y: 511, endPoint x: 897, endPoint y: 512, distance: 264.5
click at [896, 512] on div at bounding box center [1085, 423] width 493 height 610
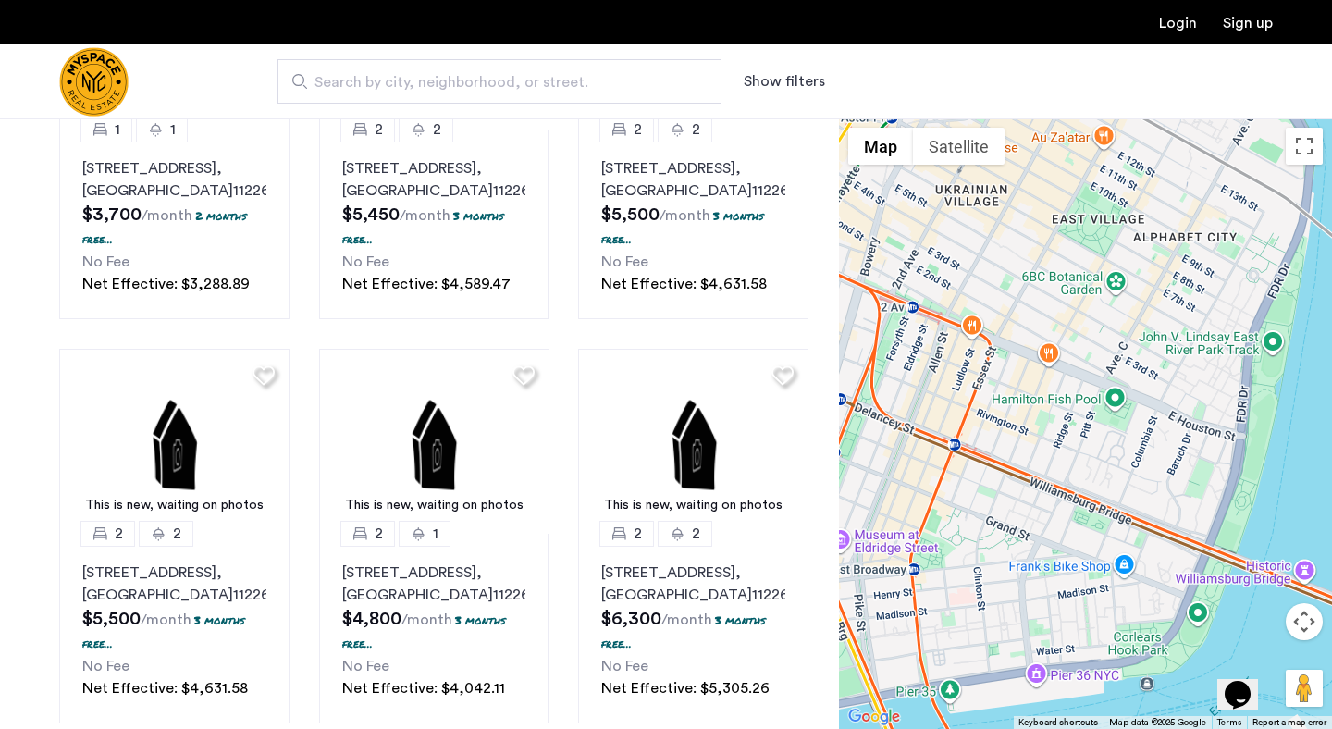
scroll to position [1293, 0]
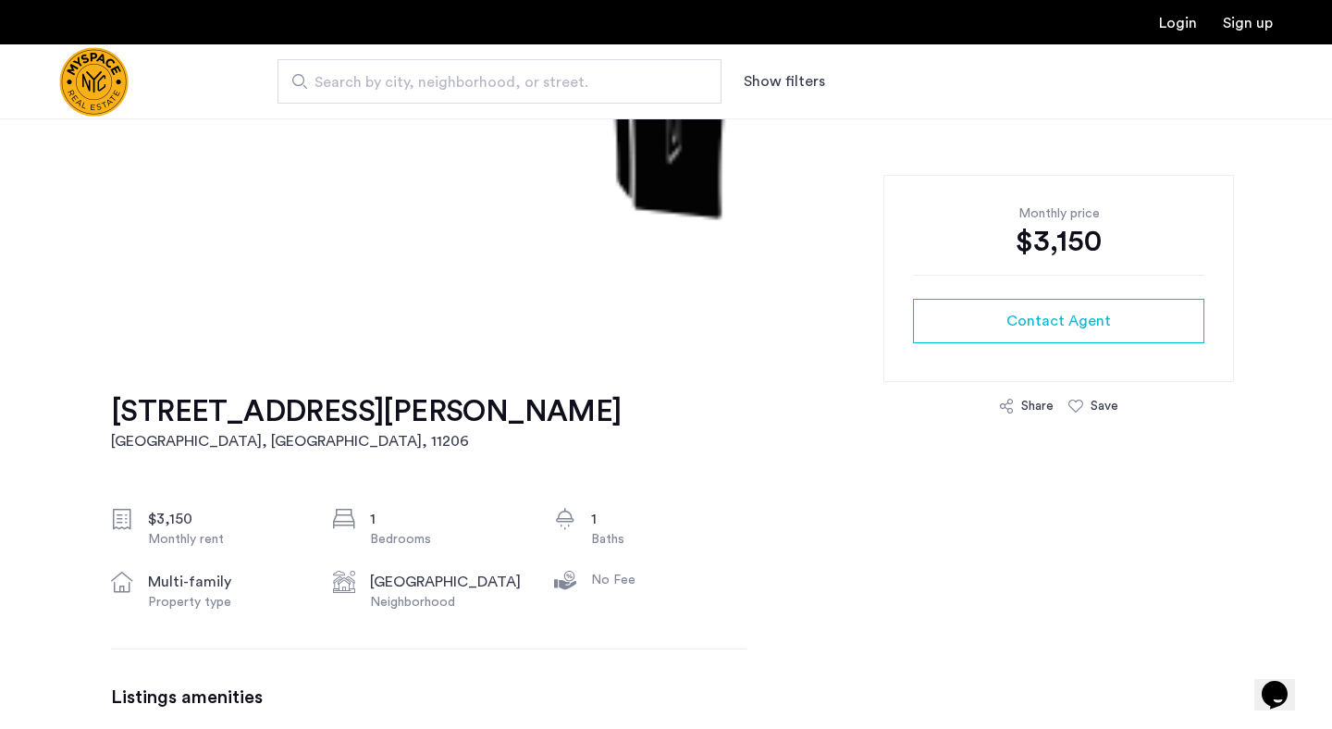
scroll to position [321, 0]
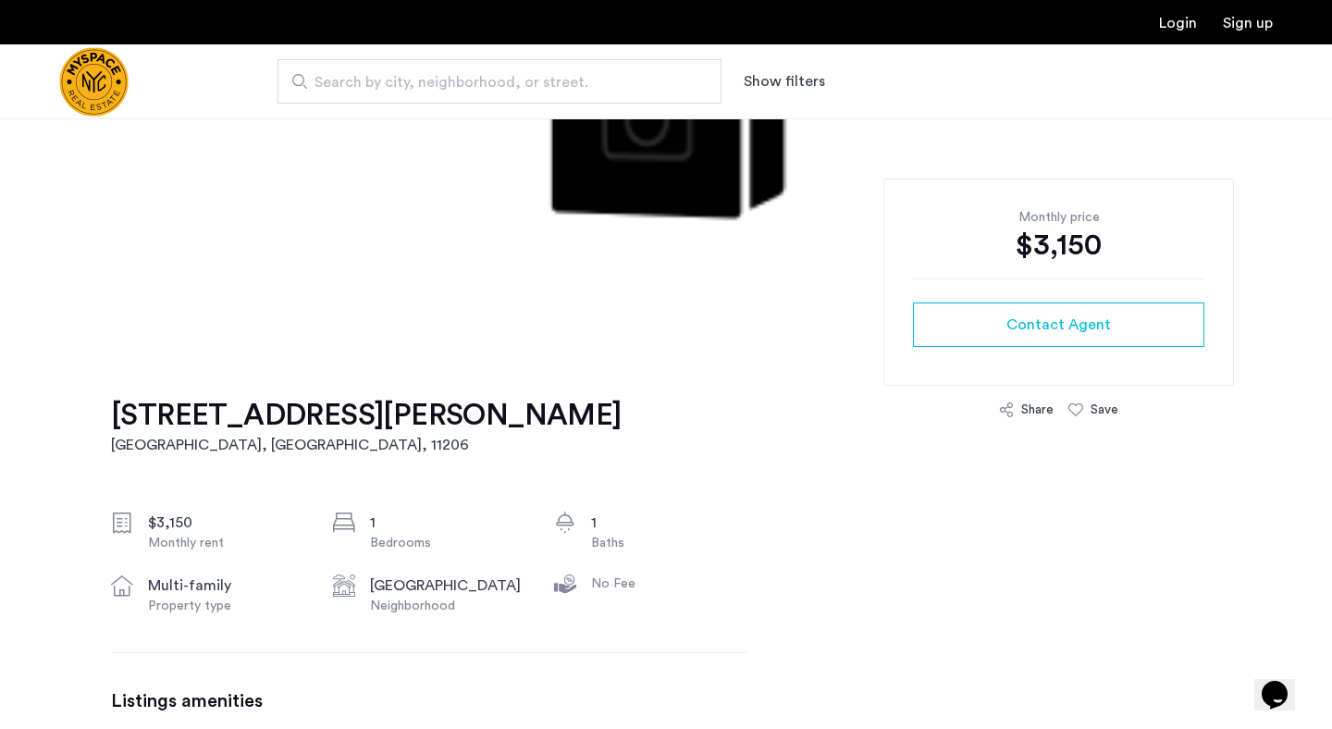
click at [314, 408] on h1 "[STREET_ADDRESS][PERSON_NAME]" at bounding box center [366, 415] width 511 height 37
